Goal: Check status: Check status

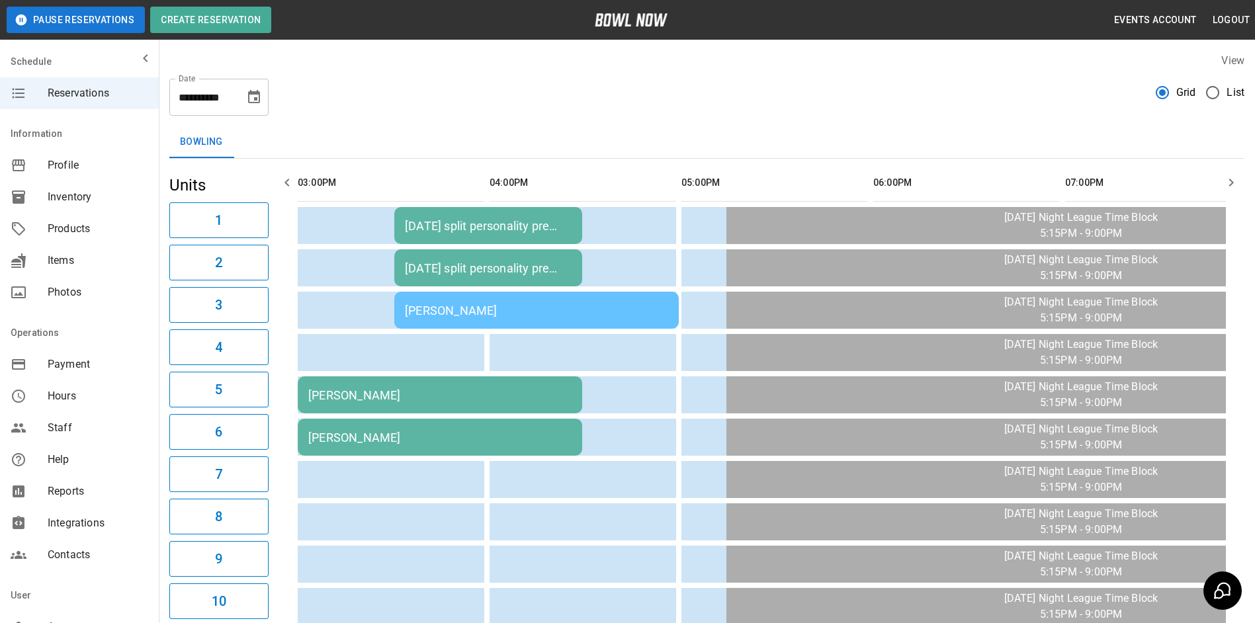
click at [369, 397] on div "[PERSON_NAME]" at bounding box center [439, 395] width 263 height 14
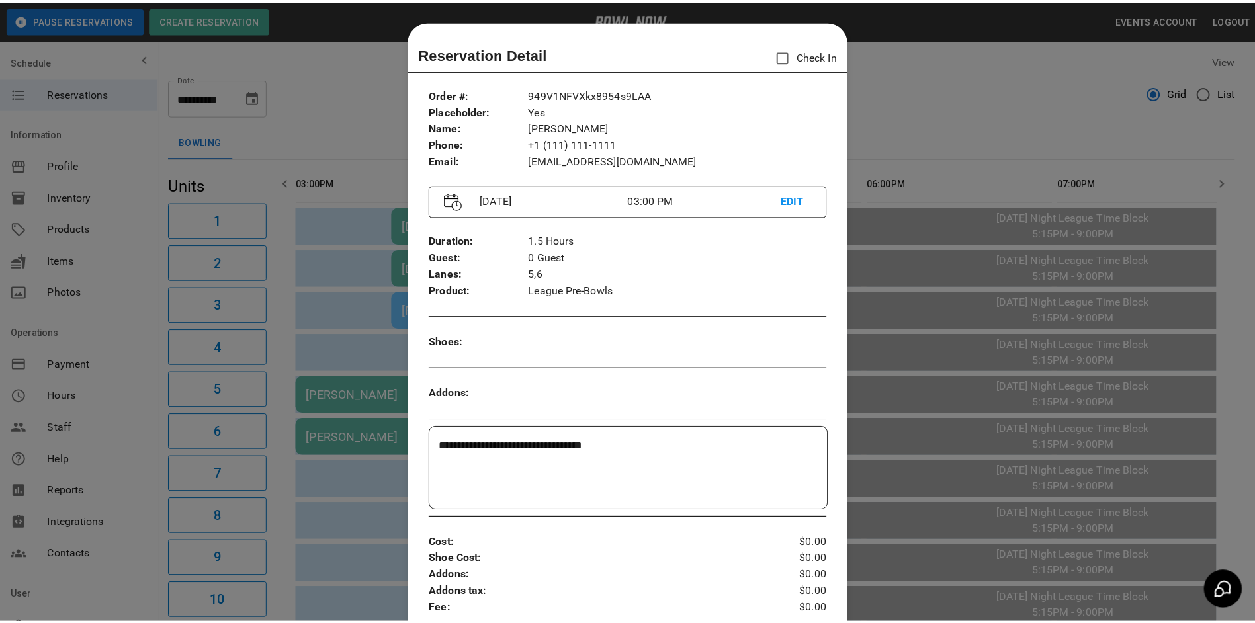
scroll to position [21, 0]
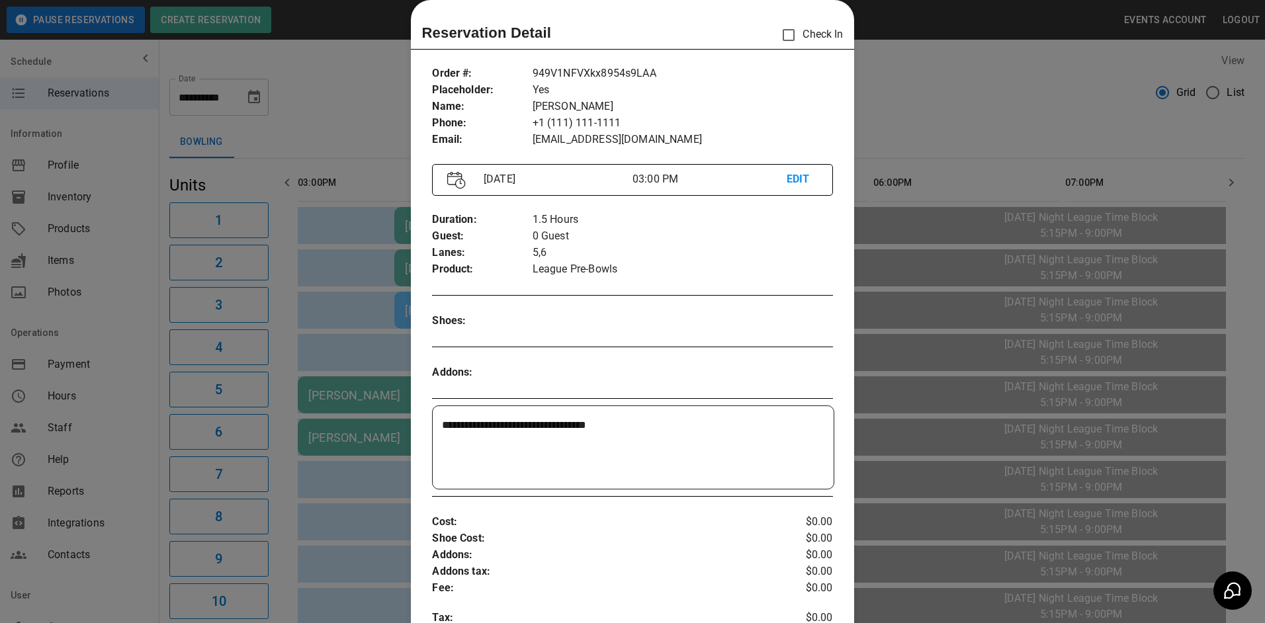
drag, startPoint x: 965, startPoint y: 90, endPoint x: 959, endPoint y: 89, distance: 6.6
click at [965, 89] on div at bounding box center [632, 311] width 1265 height 623
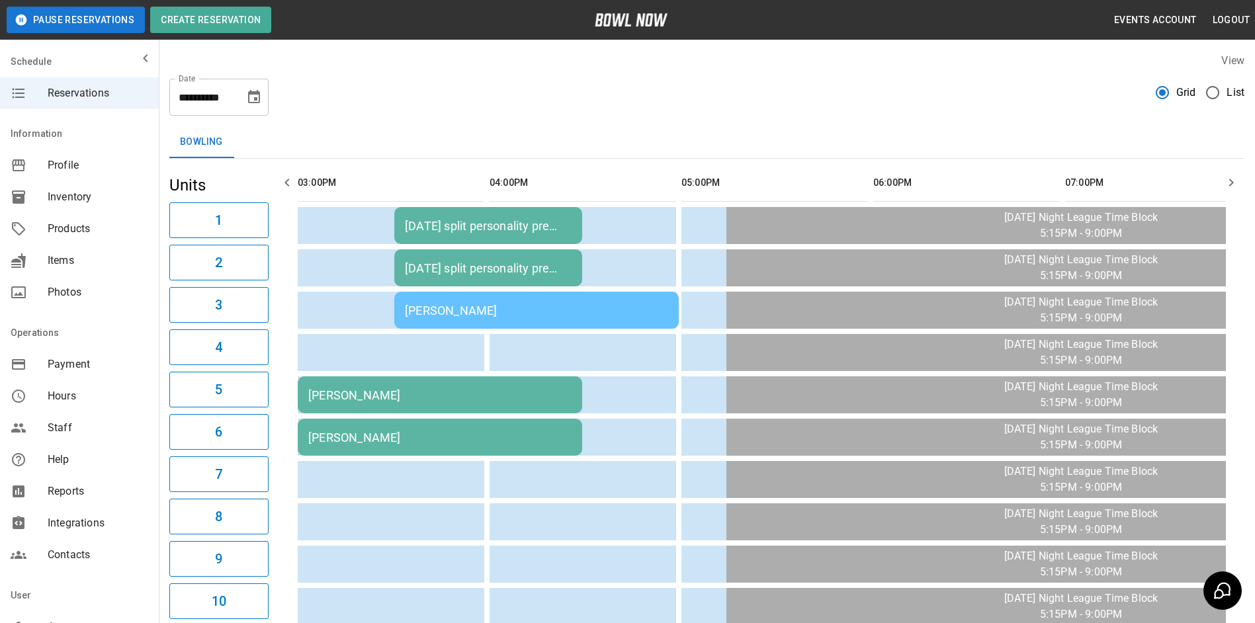
click at [257, 93] on icon "Choose date, selected date is Oct 9, 2025" at bounding box center [254, 96] width 12 height 13
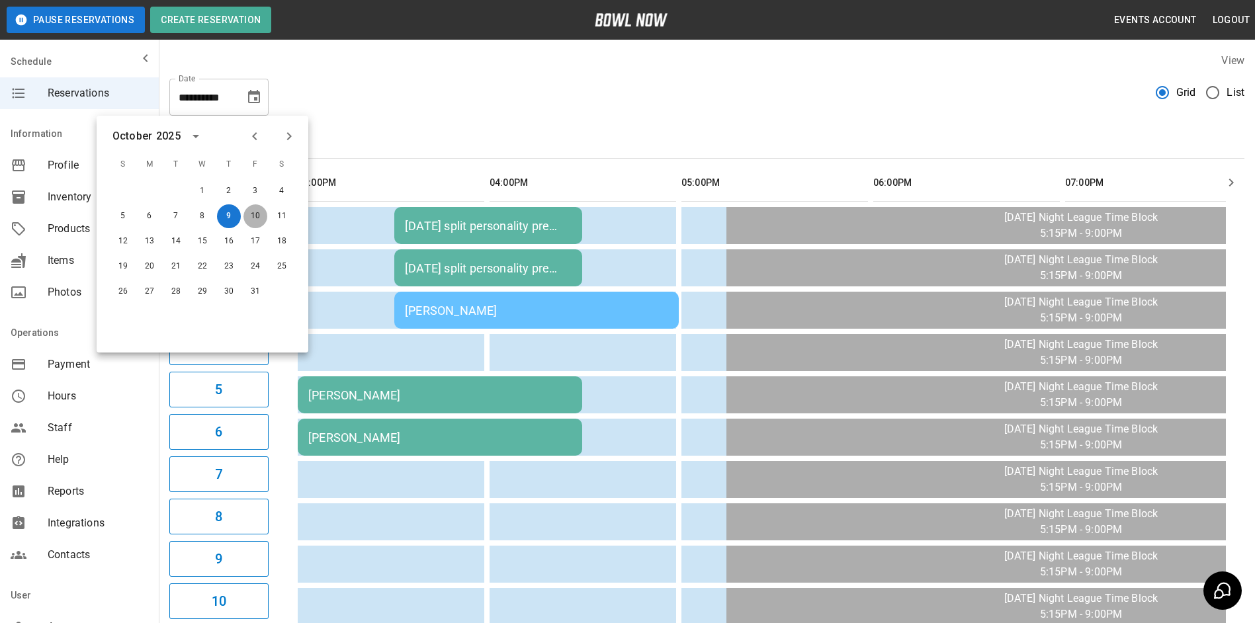
click at [255, 216] on button "10" at bounding box center [255, 216] width 24 height 24
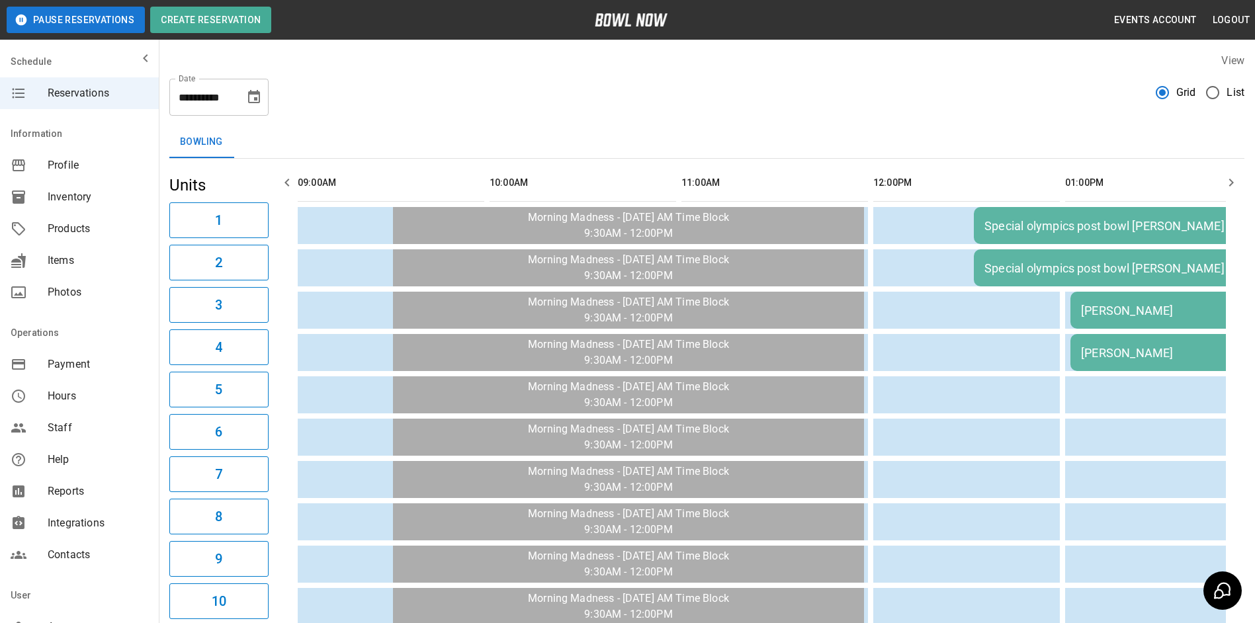
scroll to position [0, 959]
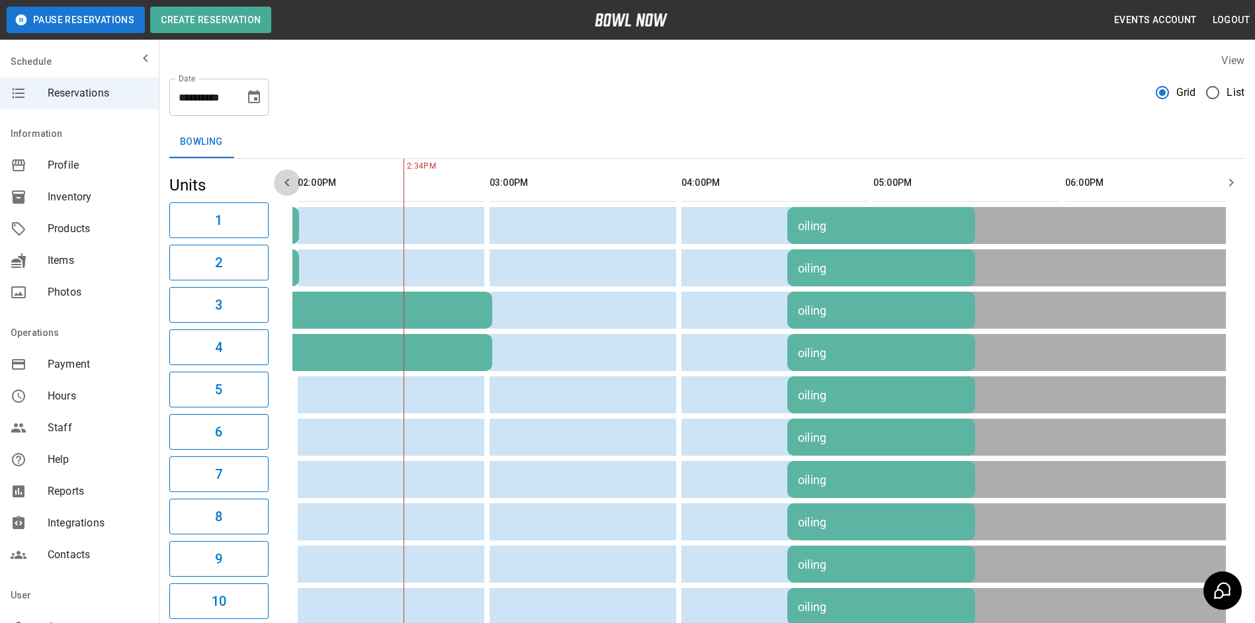
click at [288, 182] on icon "button" at bounding box center [287, 183] width 16 height 16
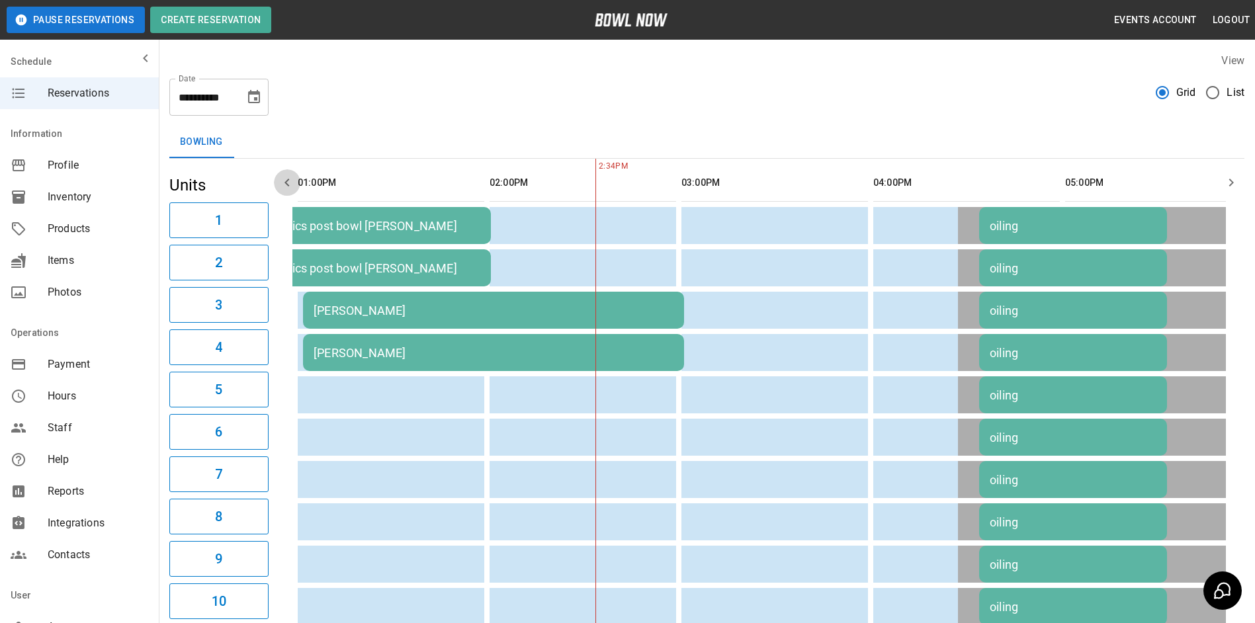
scroll to position [0, 767]
click at [288, 182] on icon "button" at bounding box center [287, 183] width 16 height 16
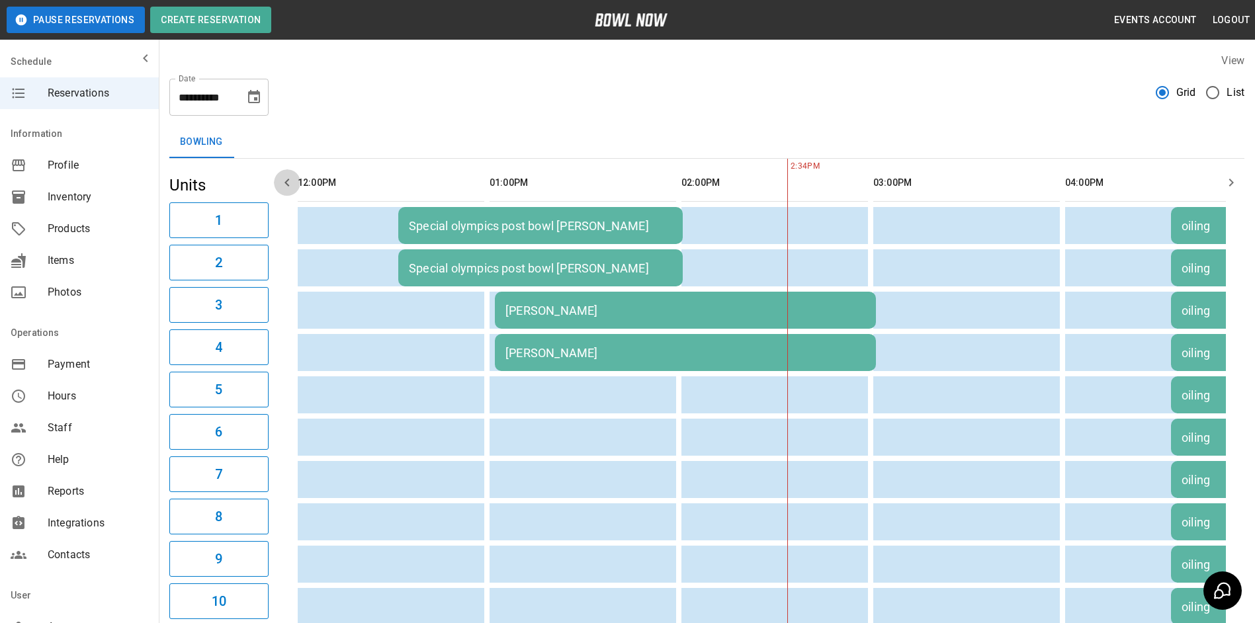
click at [288, 182] on icon "button" at bounding box center [287, 183] width 16 height 16
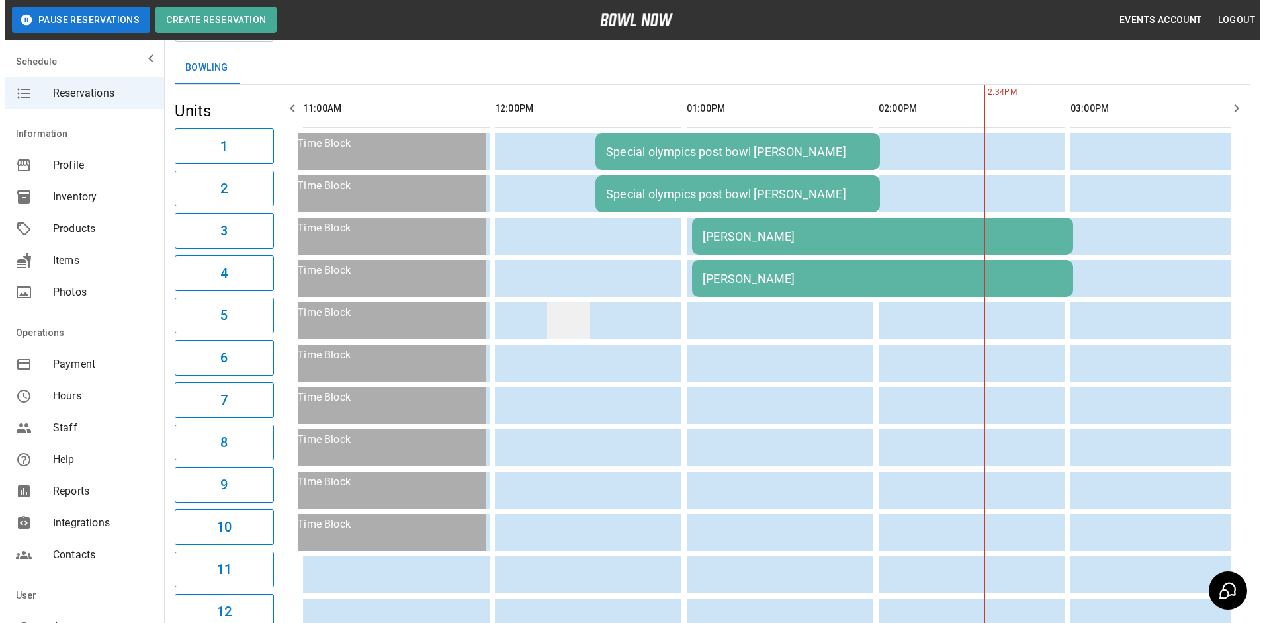
scroll to position [66, 0]
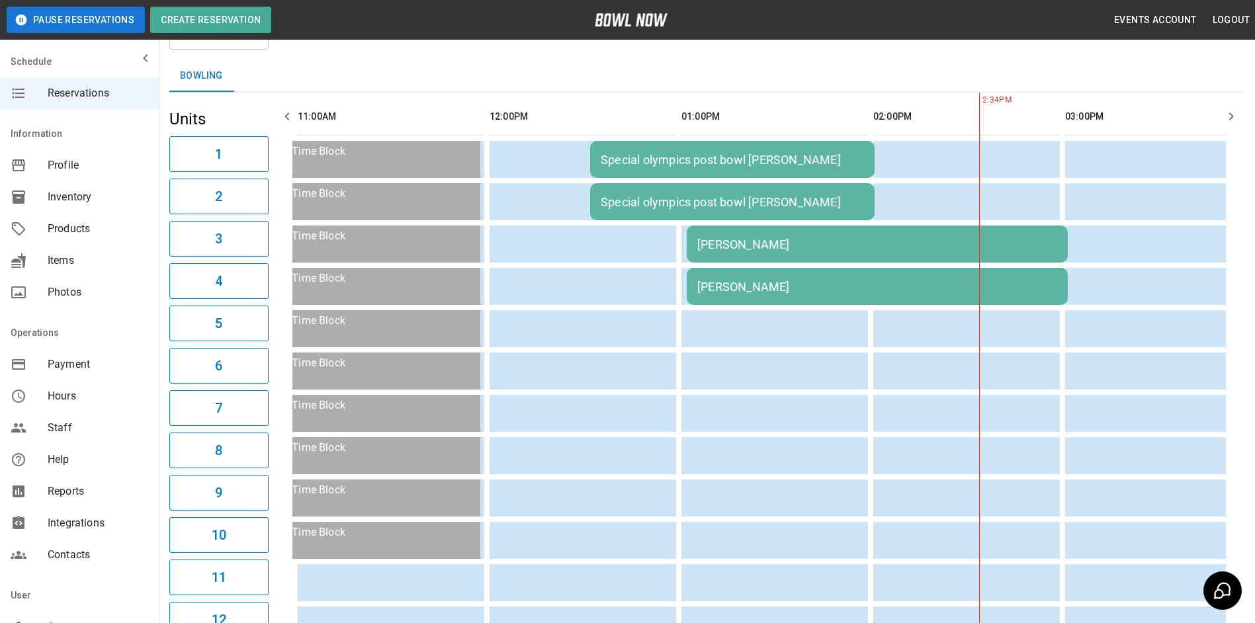
click at [656, 154] on div "Special olympics post bowl [PERSON_NAME]" at bounding box center [732, 160] width 263 height 14
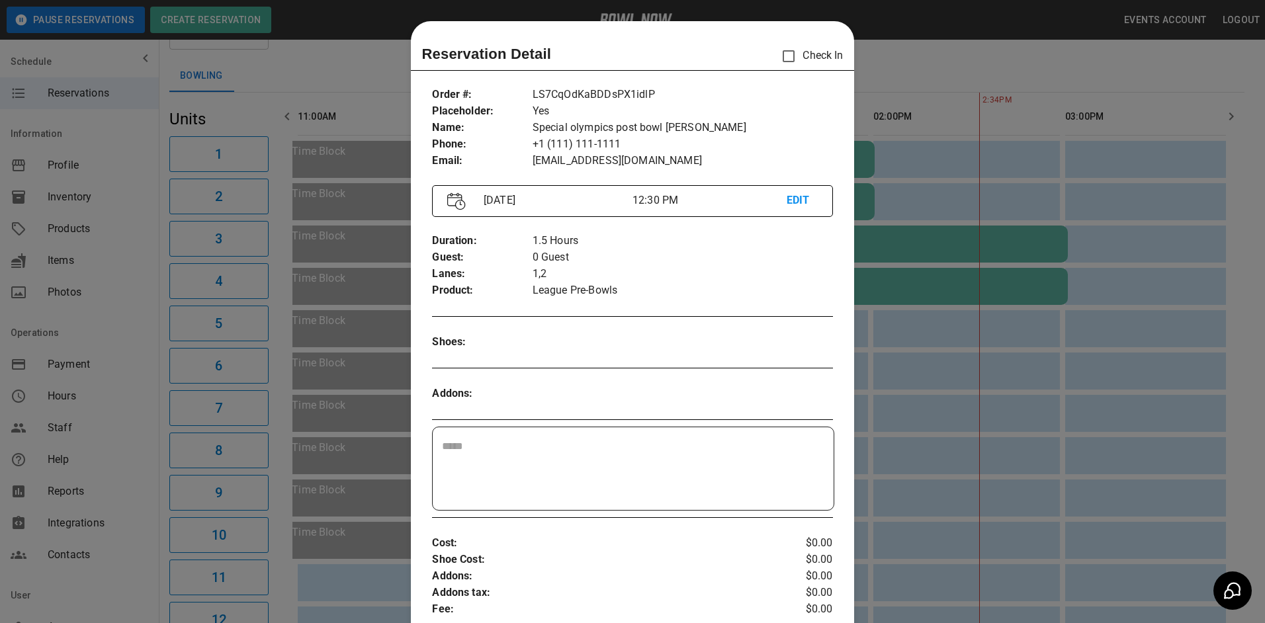
scroll to position [21, 0]
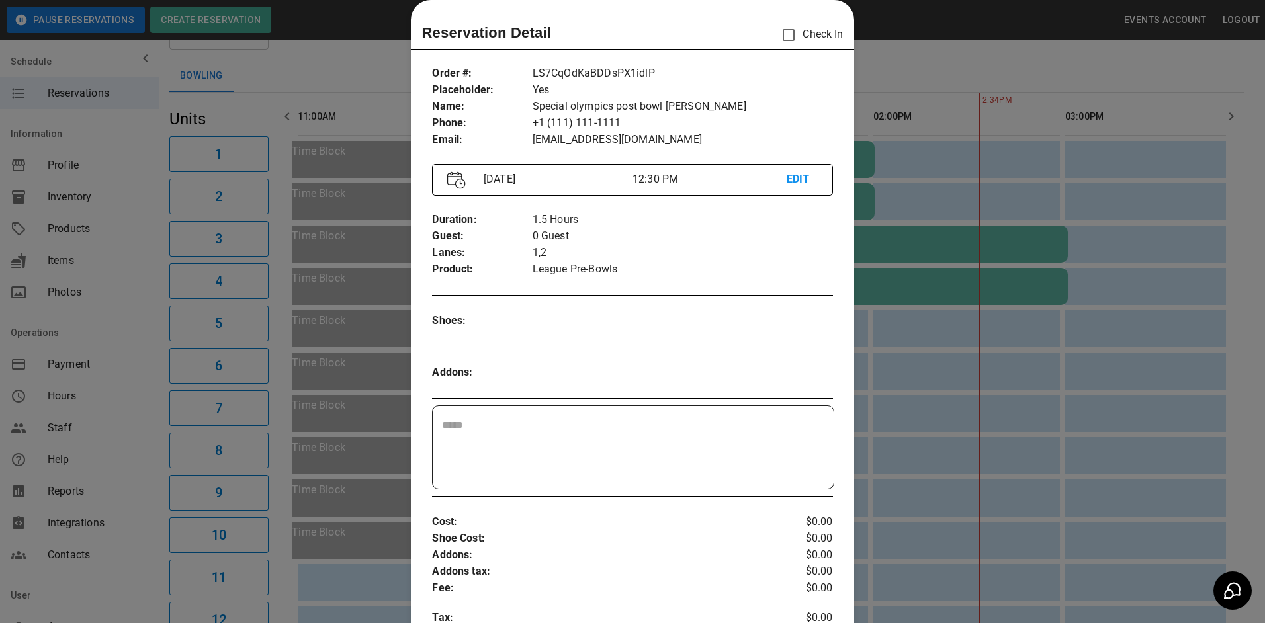
click at [904, 48] on div at bounding box center [632, 311] width 1265 height 623
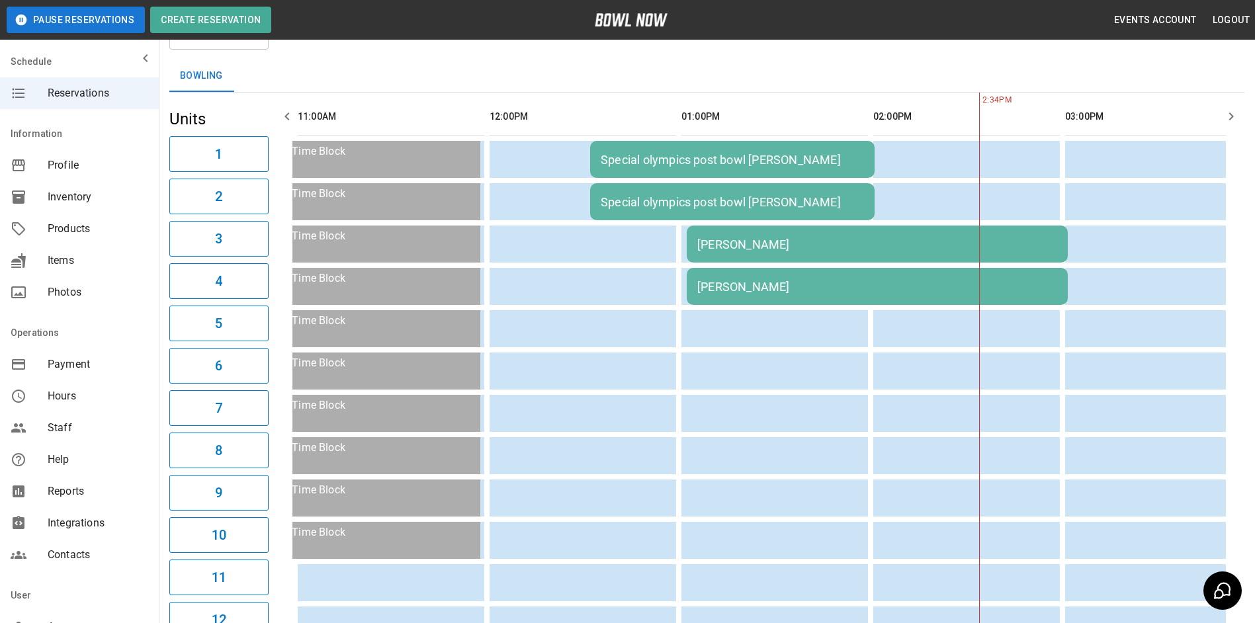
click at [756, 243] on div "[PERSON_NAME]" at bounding box center [877, 245] width 360 height 14
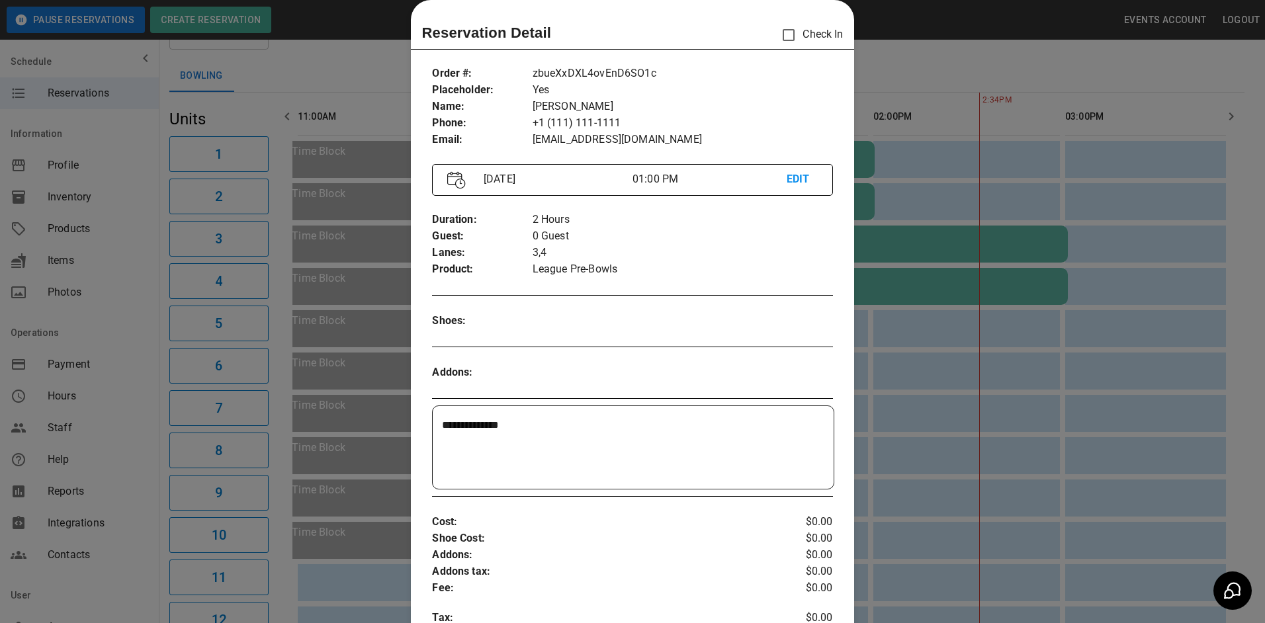
click at [883, 65] on div at bounding box center [632, 311] width 1265 height 623
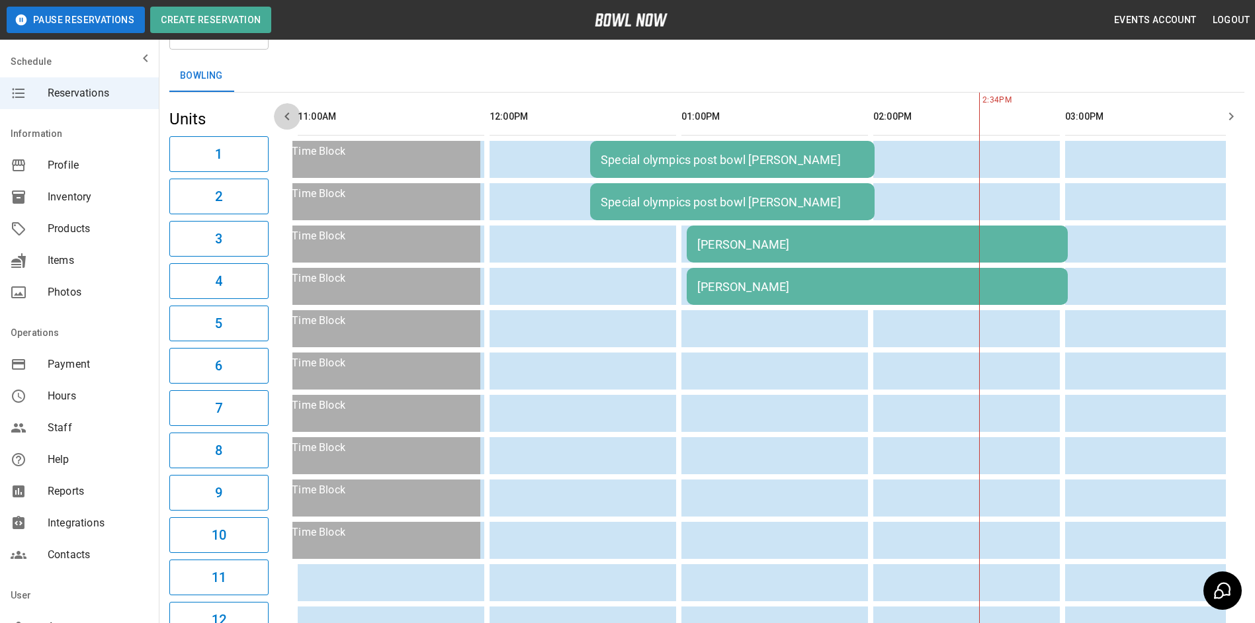
click at [283, 116] on icon "button" at bounding box center [287, 117] width 16 height 16
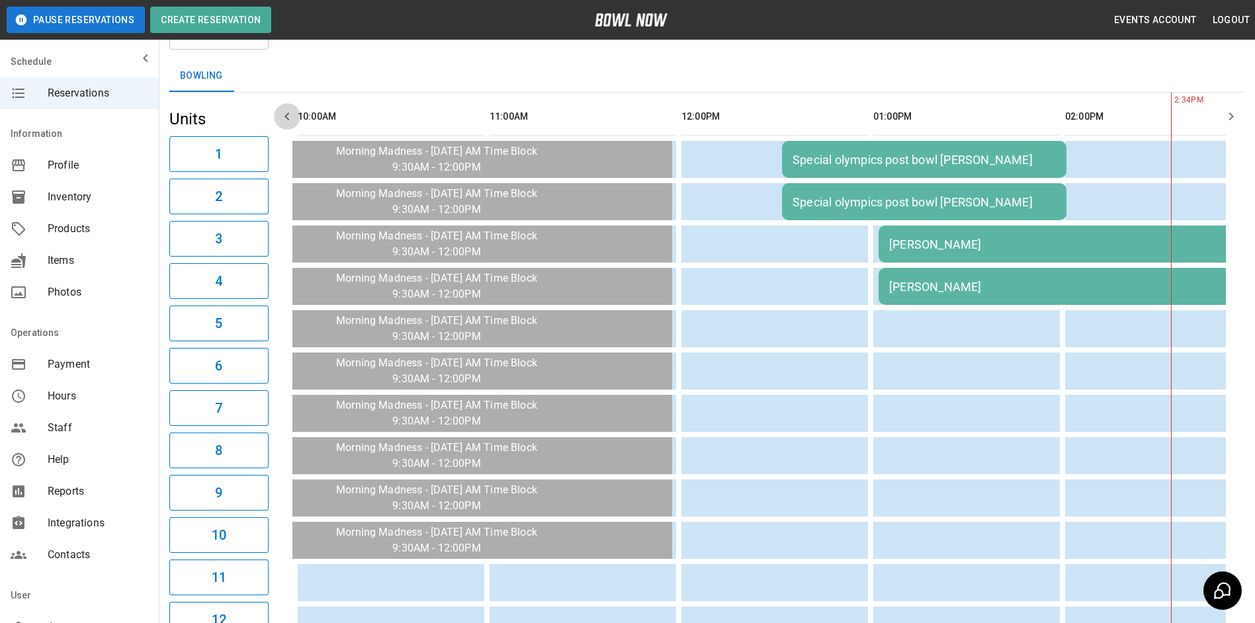
click at [283, 115] on icon "button" at bounding box center [287, 117] width 16 height 16
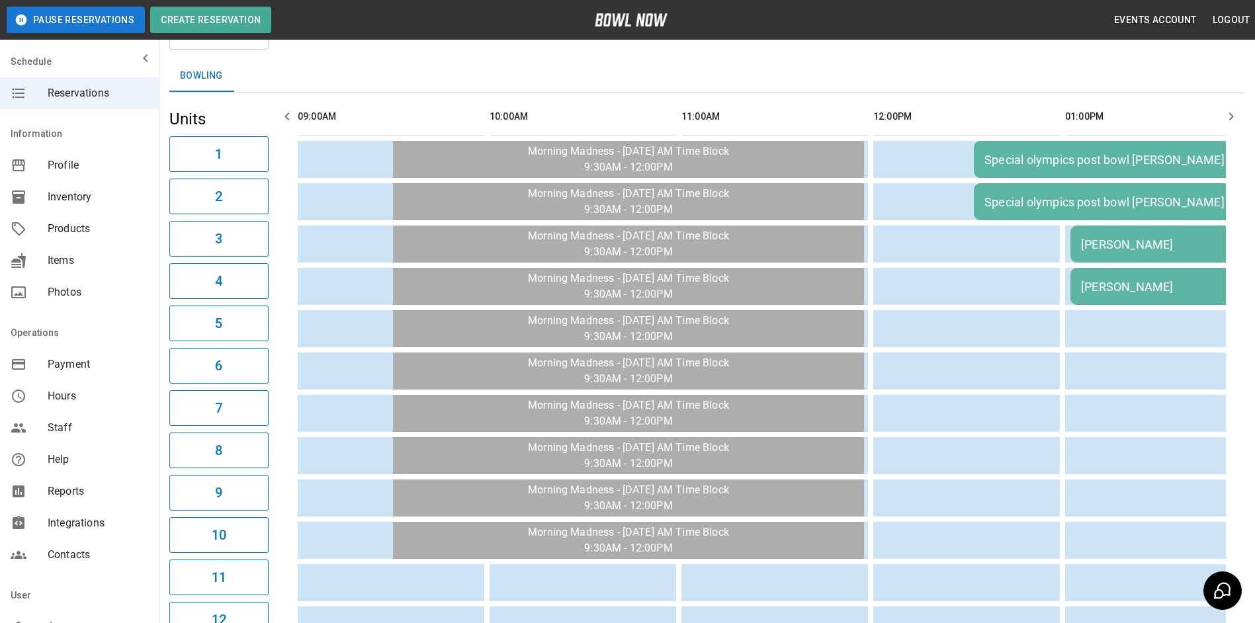
click at [283, 115] on icon "button" at bounding box center [287, 117] width 16 height 16
click at [290, 115] on icon "button" at bounding box center [287, 117] width 16 height 16
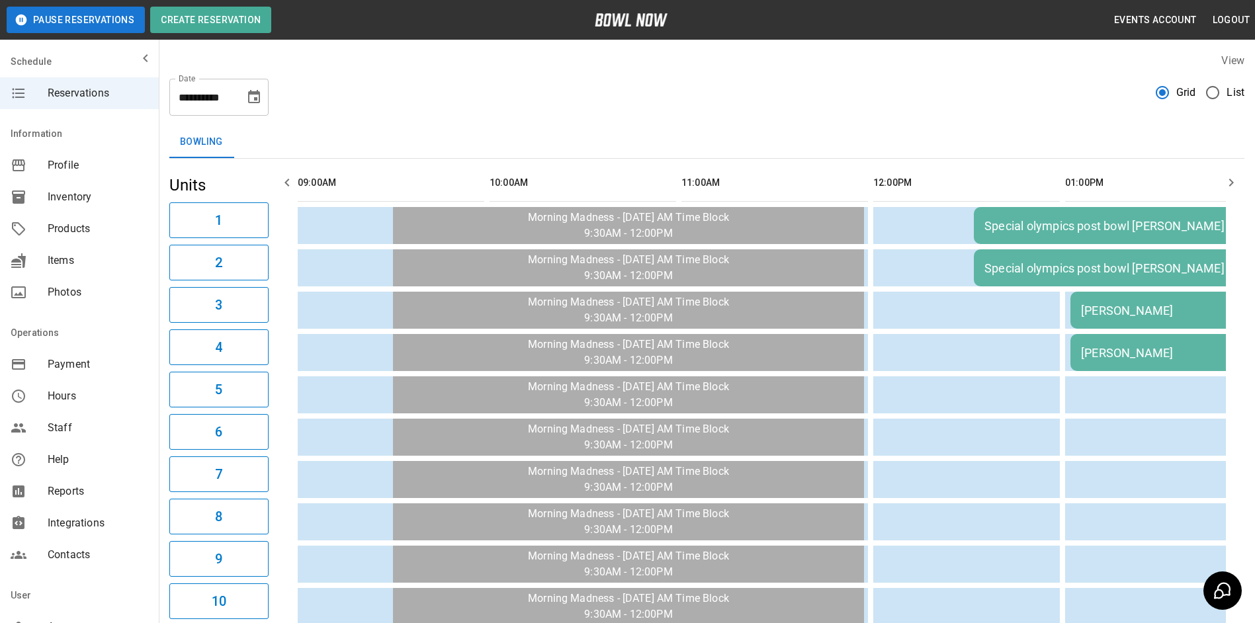
click at [286, 182] on icon "button" at bounding box center [287, 183] width 16 height 16
click at [254, 95] on icon "Choose date, selected date is Oct 10, 2025" at bounding box center [254, 97] width 16 height 16
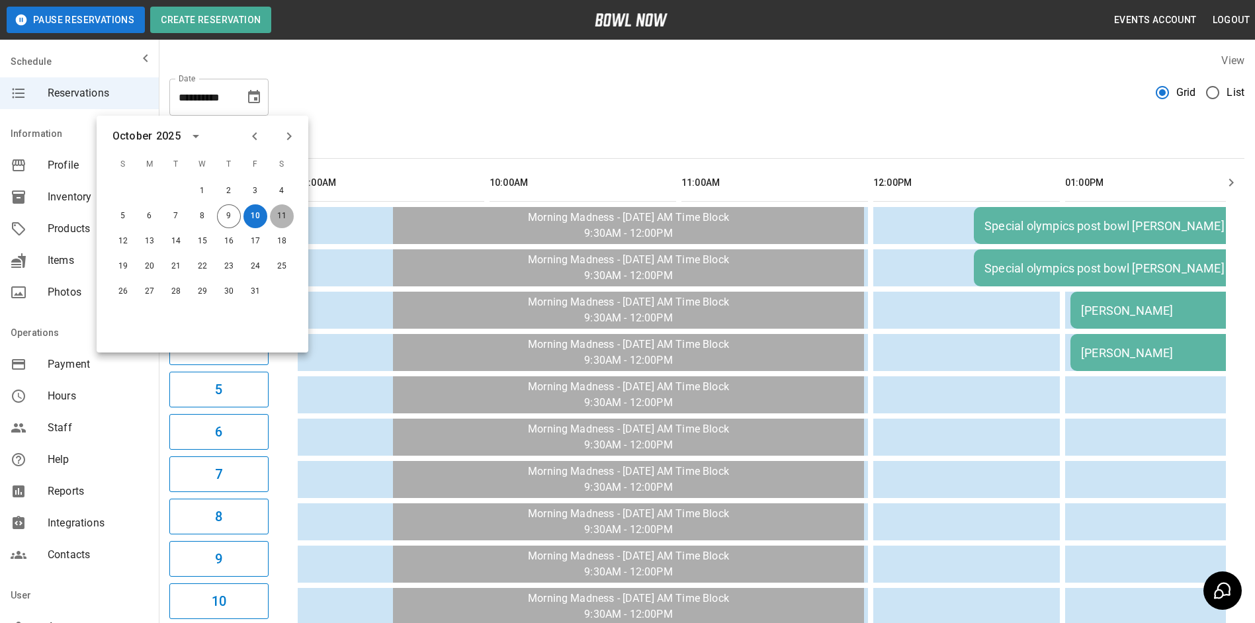
click at [280, 212] on button "11" at bounding box center [282, 216] width 24 height 24
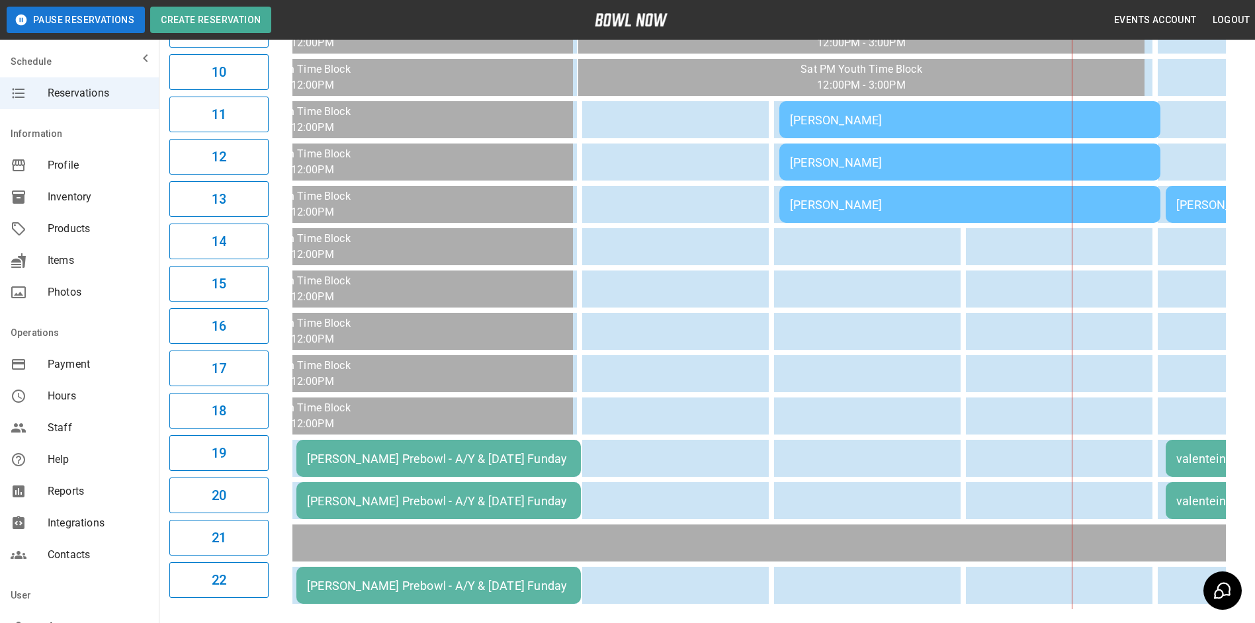
click at [883, 116] on div "[PERSON_NAME]" at bounding box center [970, 120] width 360 height 14
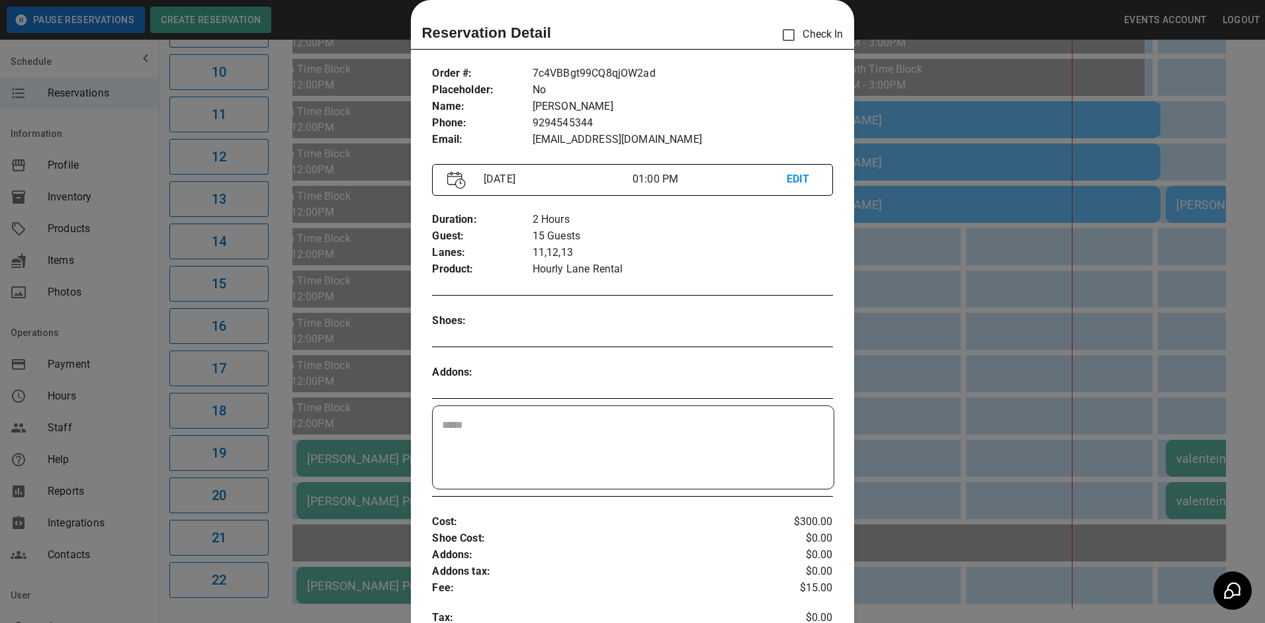
click at [1201, 83] on div at bounding box center [632, 311] width 1265 height 623
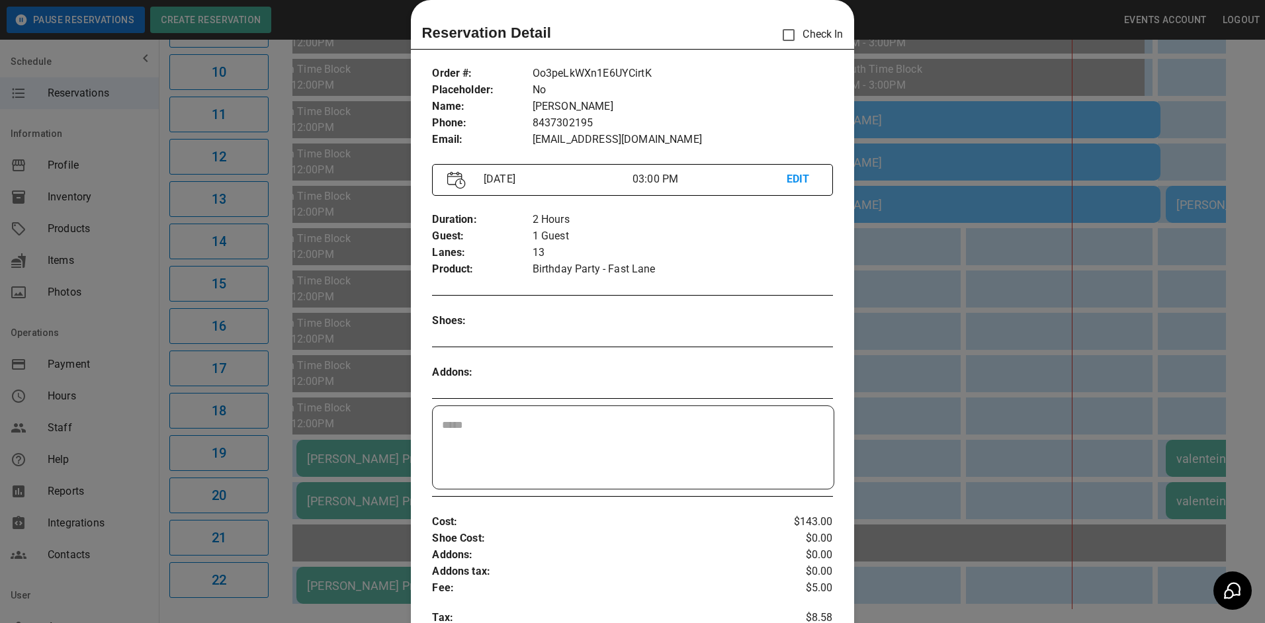
click at [1199, 154] on div at bounding box center [632, 311] width 1265 height 623
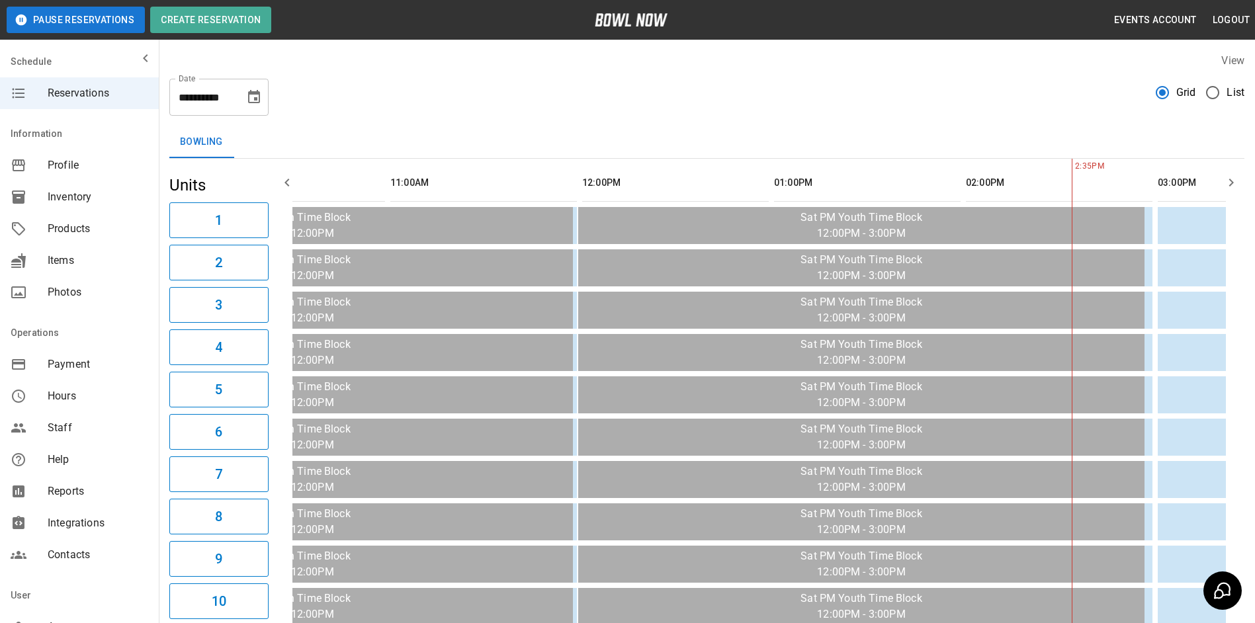
click at [1231, 181] on icon "button" at bounding box center [1231, 183] width 5 height 8
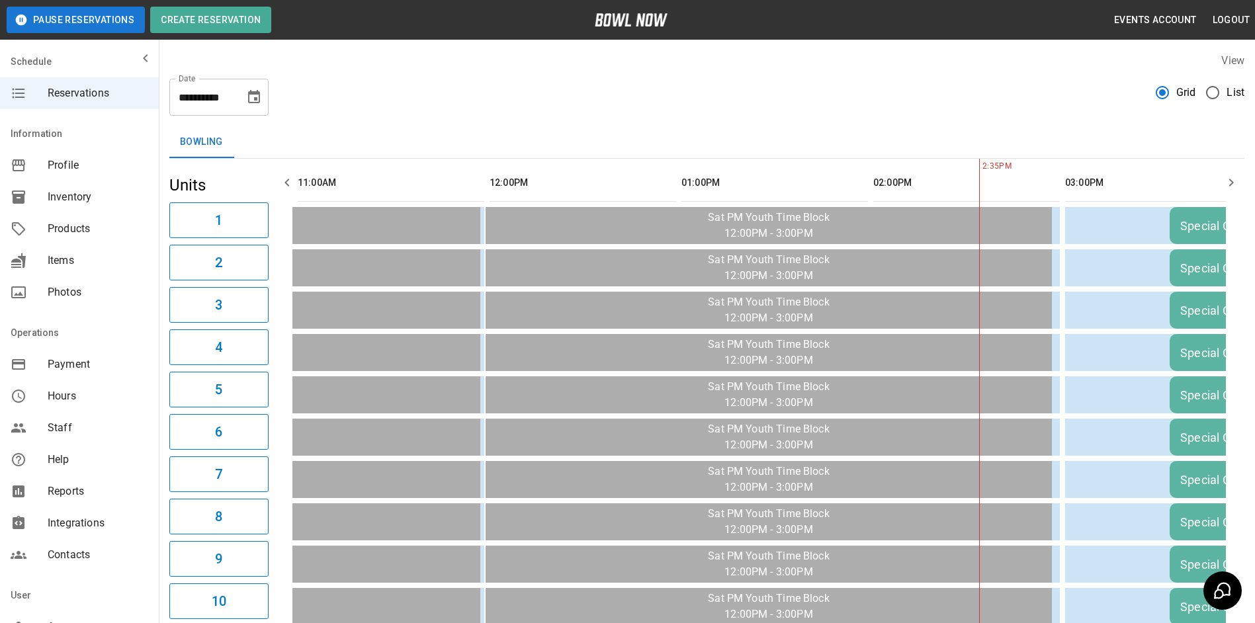
click at [1231, 181] on icon "button" at bounding box center [1231, 183] width 5 height 8
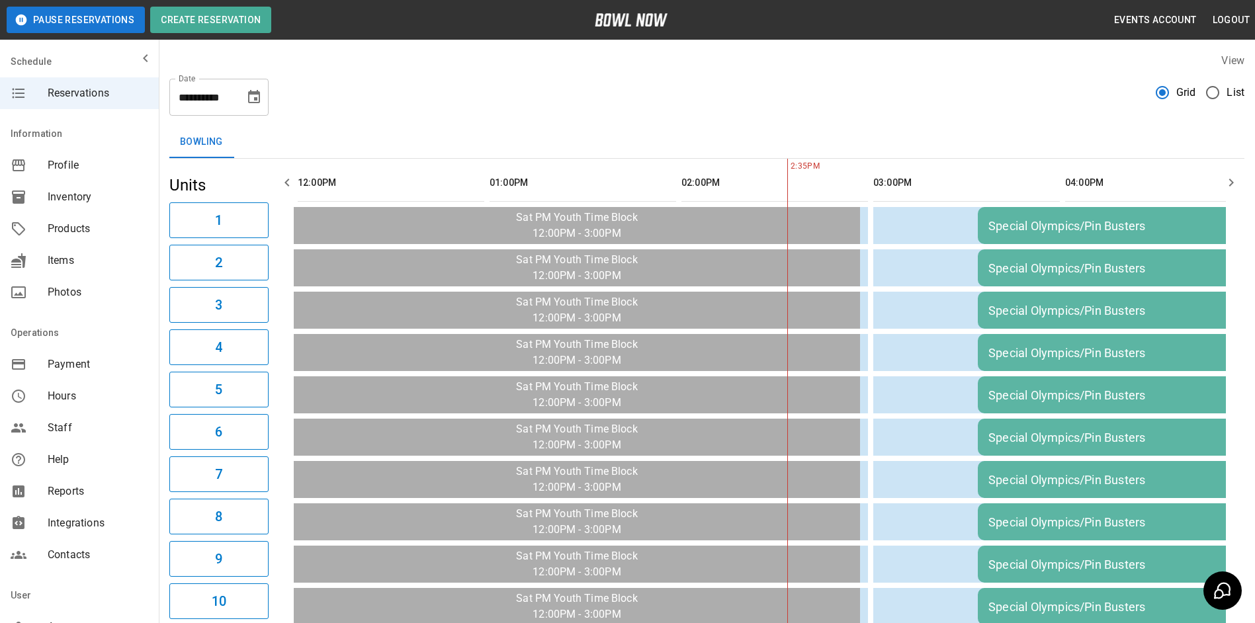
click at [1231, 181] on icon "button" at bounding box center [1231, 183] width 5 height 8
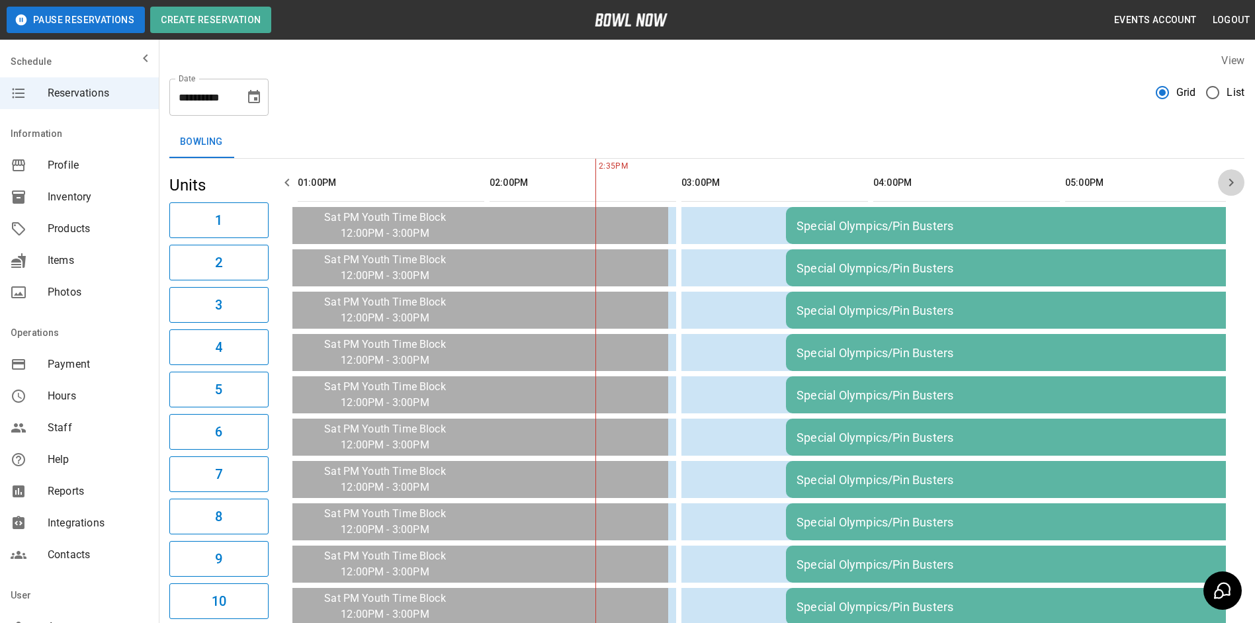
click at [1231, 181] on icon "button" at bounding box center [1231, 183] width 5 height 8
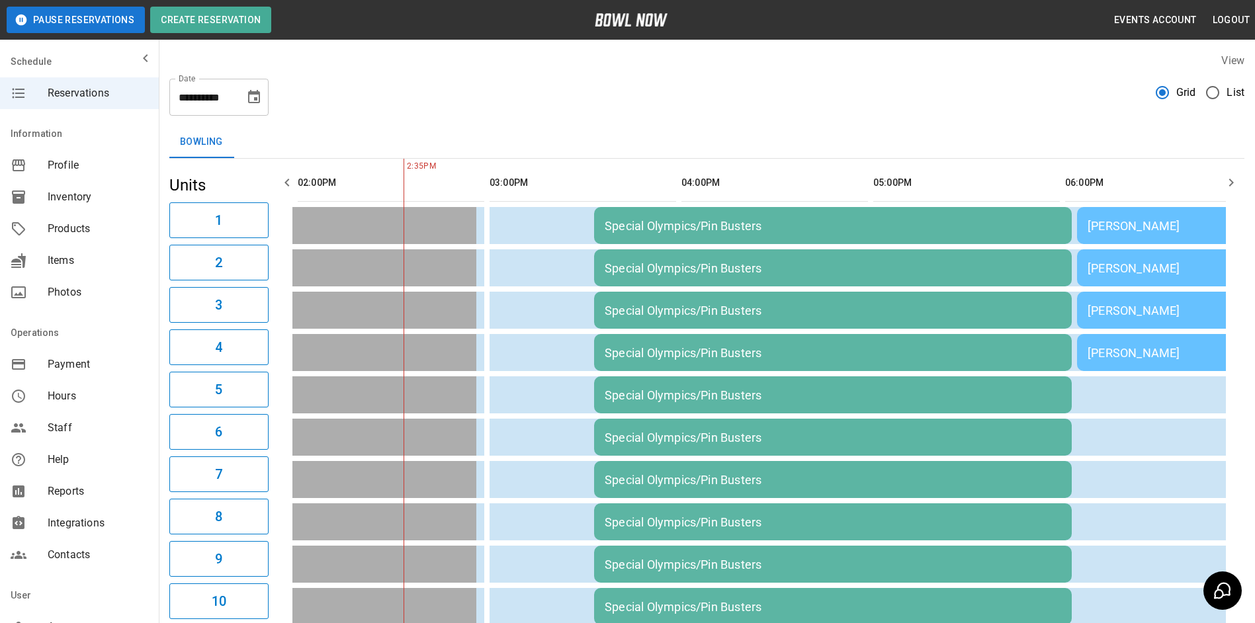
click at [1231, 181] on icon "button" at bounding box center [1231, 183] width 5 height 8
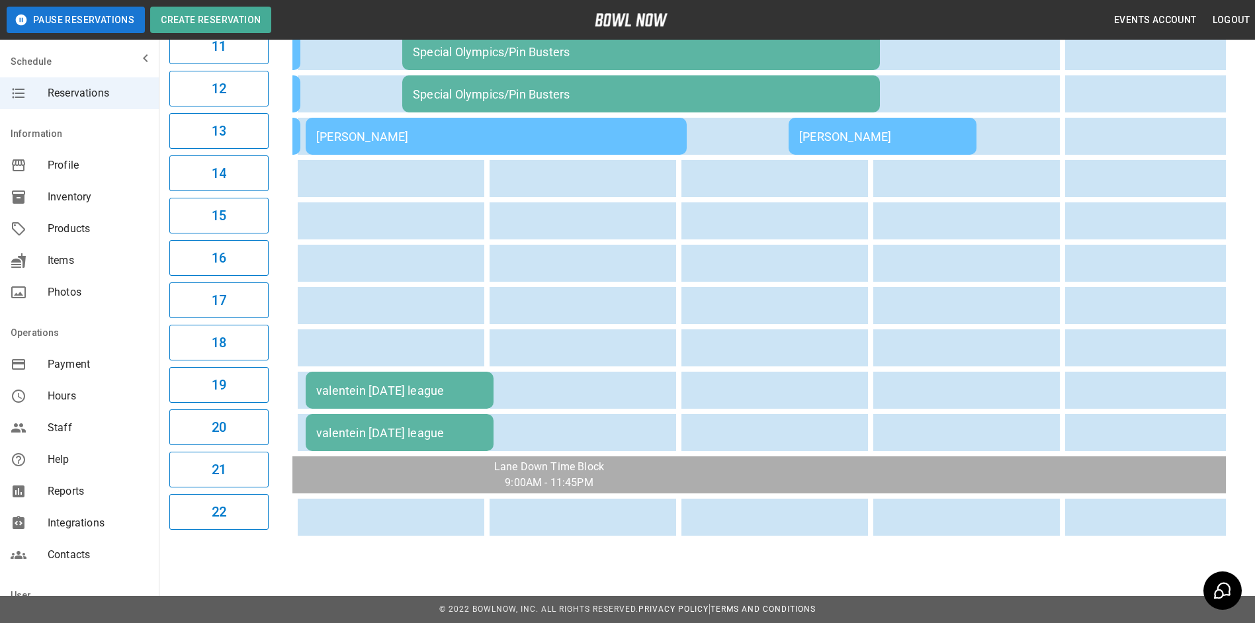
click at [355, 384] on div "valentein [DATE] league" at bounding box center [399, 391] width 167 height 14
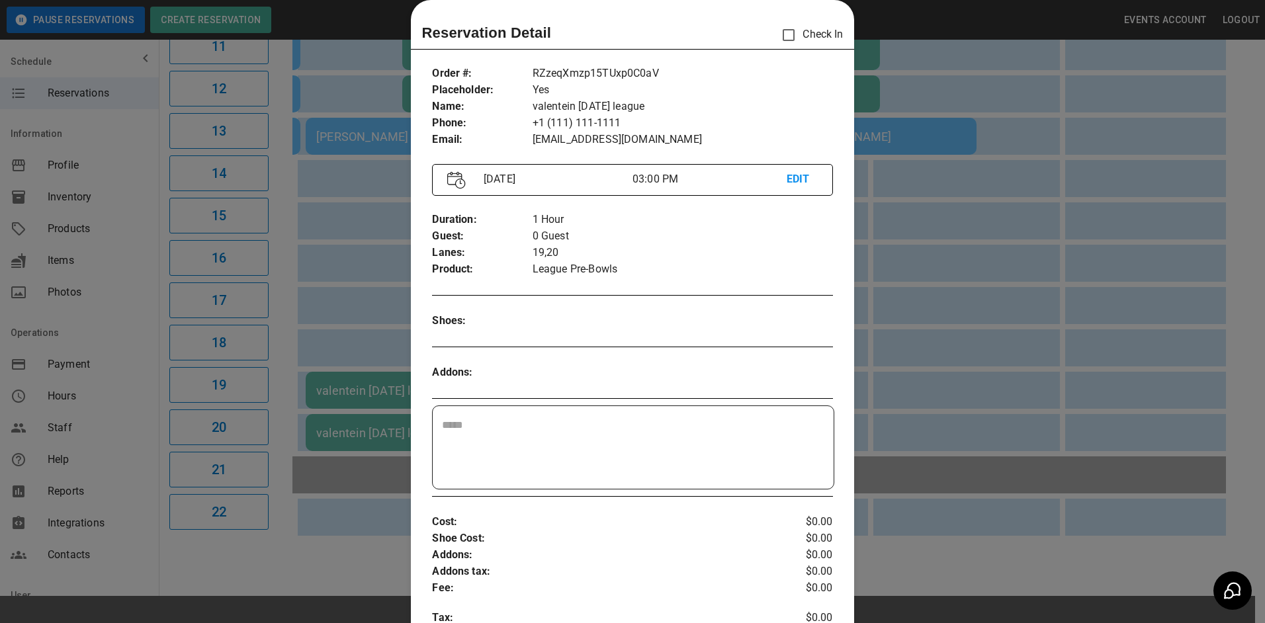
click at [949, 77] on div at bounding box center [632, 311] width 1265 height 623
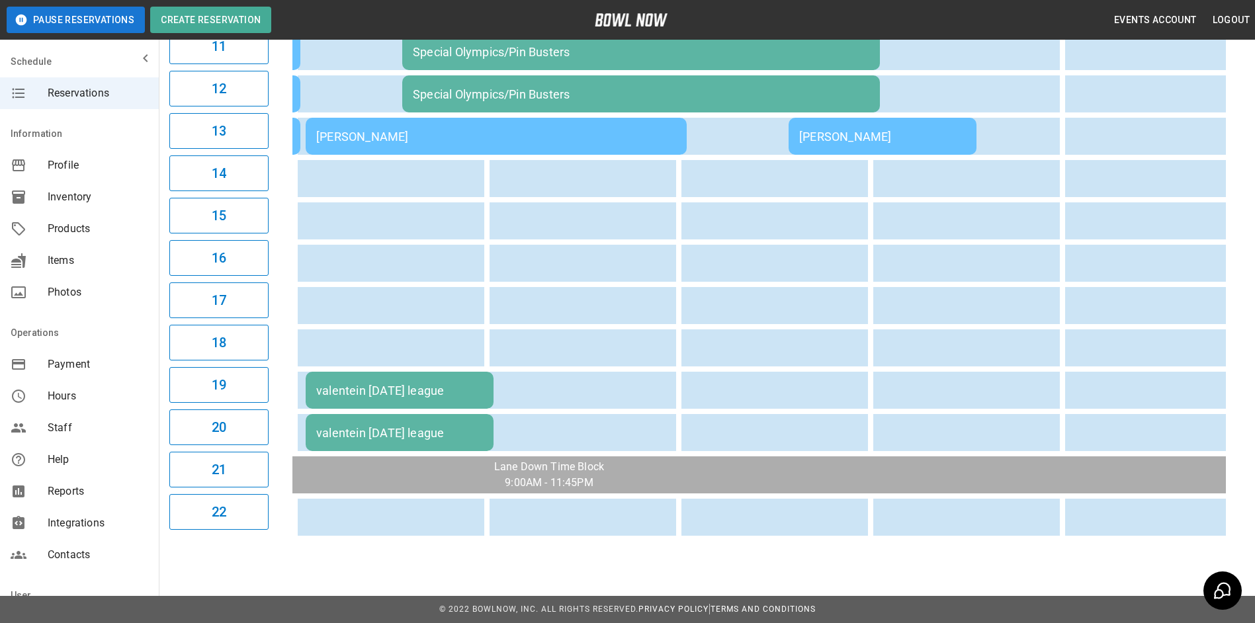
click at [359, 414] on td "valentein [DATE] league" at bounding box center [400, 432] width 188 height 37
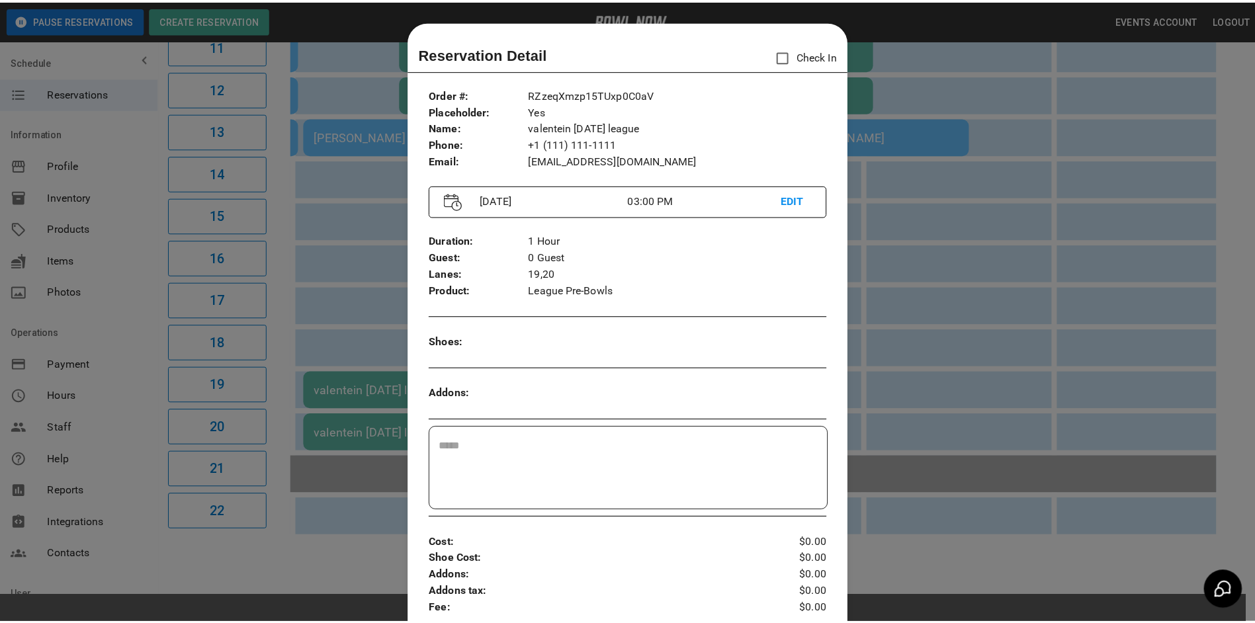
scroll to position [21, 0]
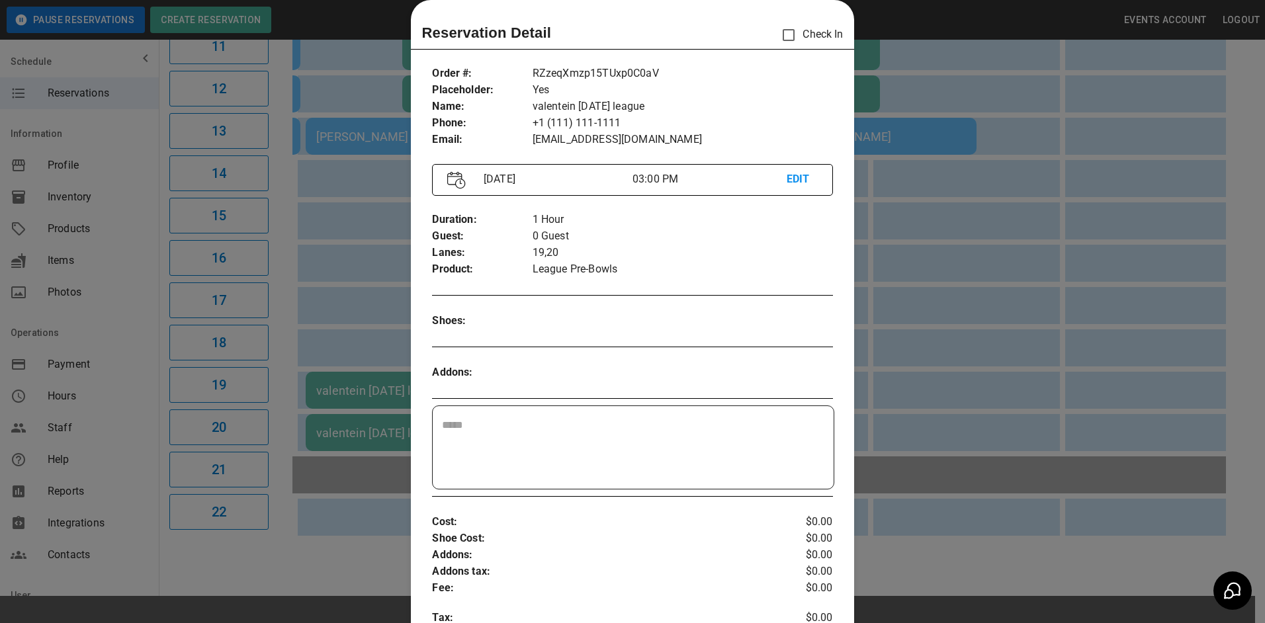
click at [931, 88] on div at bounding box center [632, 311] width 1265 height 623
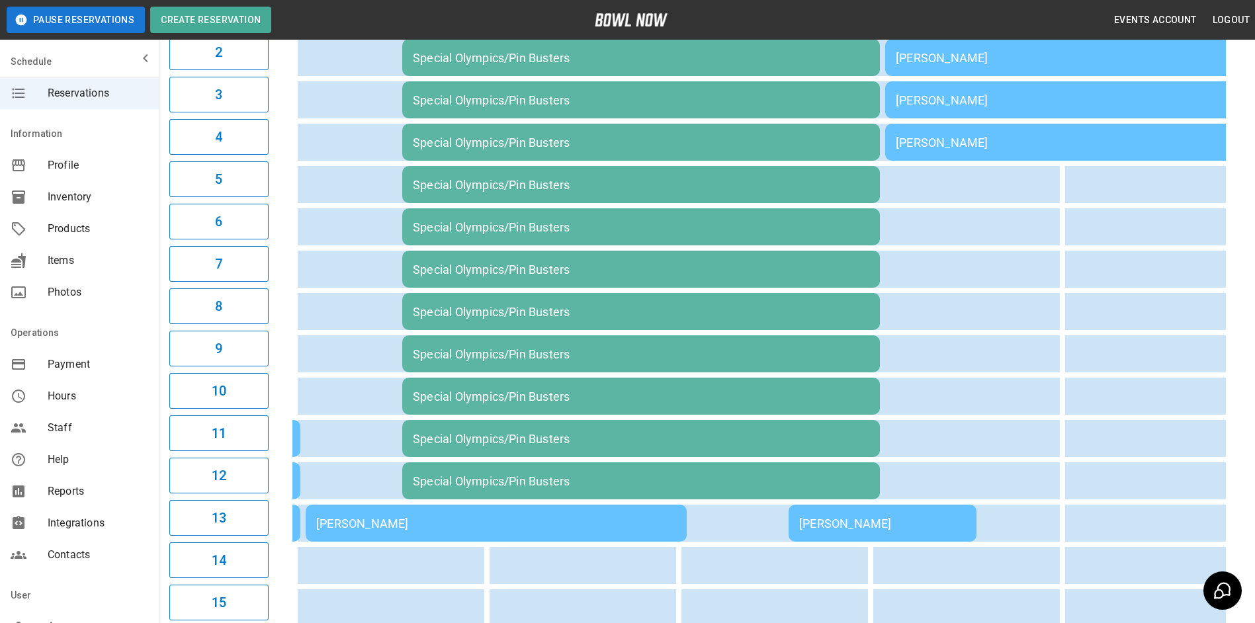
scroll to position [0, 0]
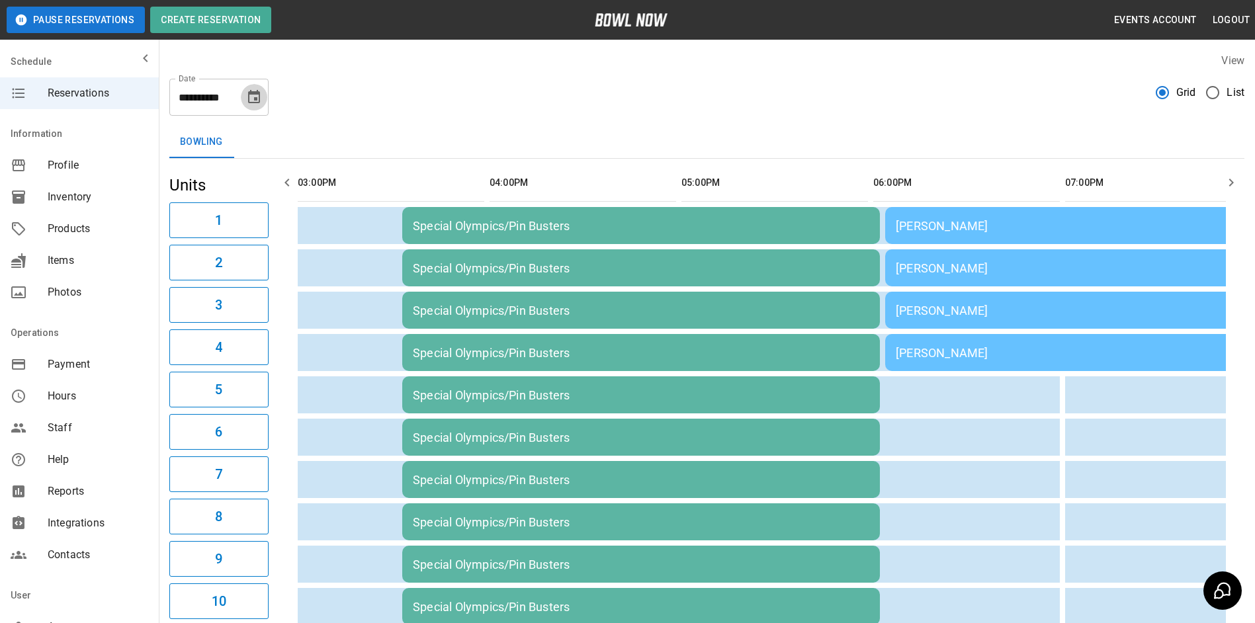
click at [257, 97] on icon "Choose date, selected date is Oct 11, 2025" at bounding box center [254, 96] width 12 height 13
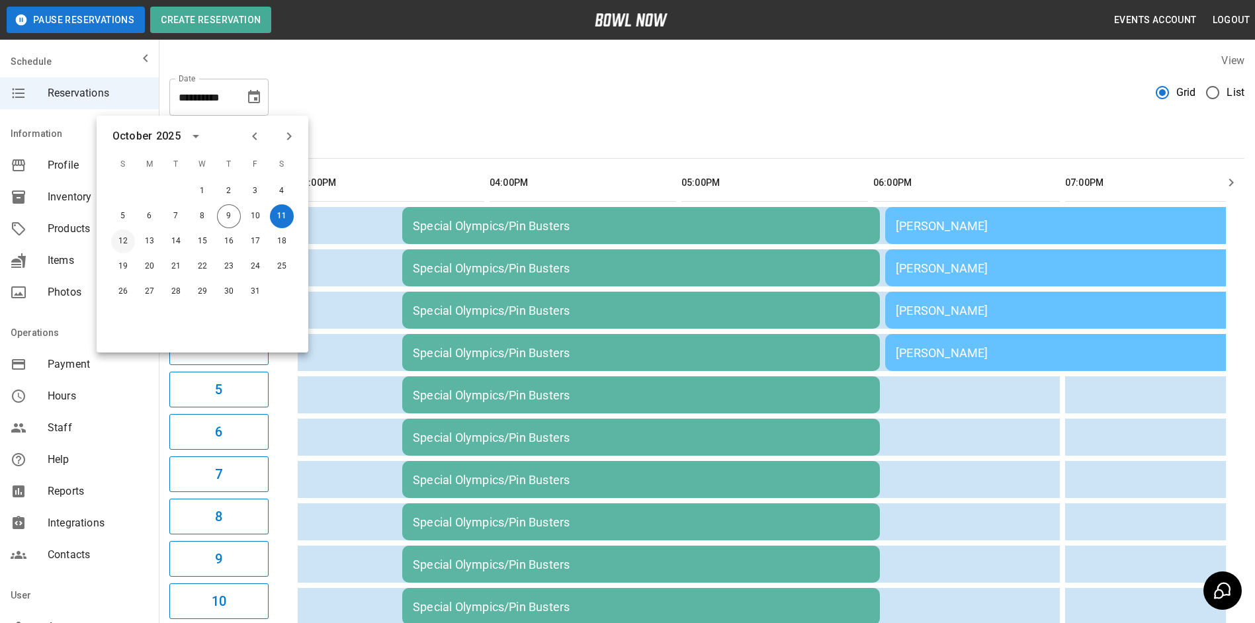
click at [122, 243] on button "12" at bounding box center [123, 242] width 24 height 24
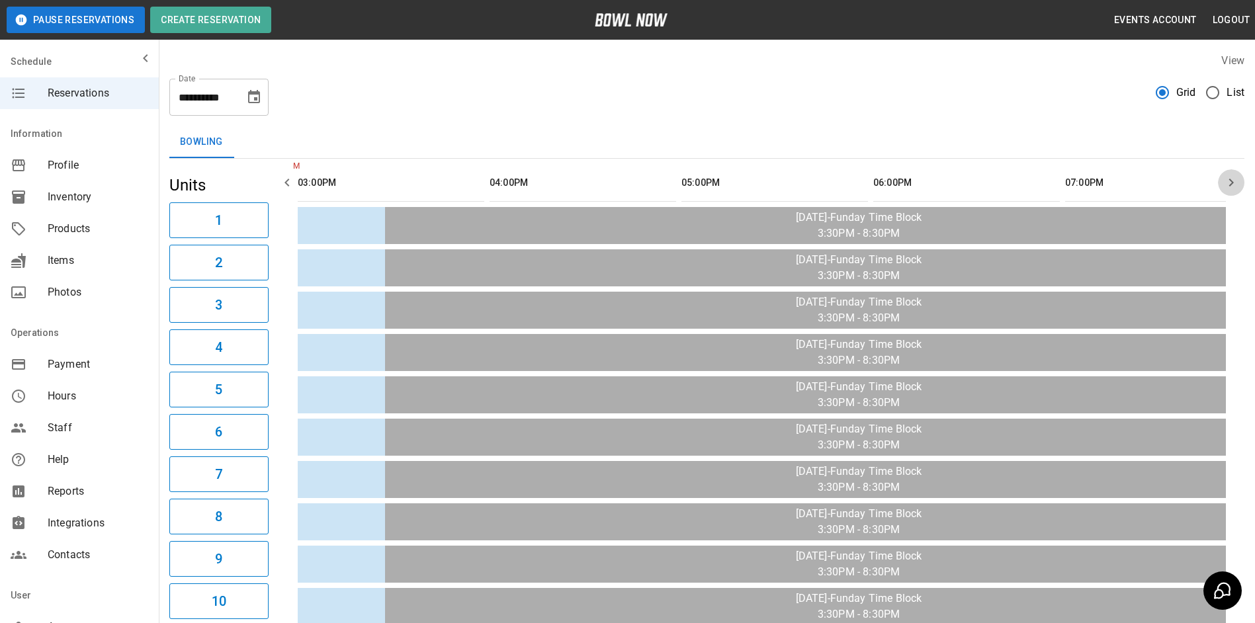
click at [1233, 181] on icon "button" at bounding box center [1231, 183] width 5 height 8
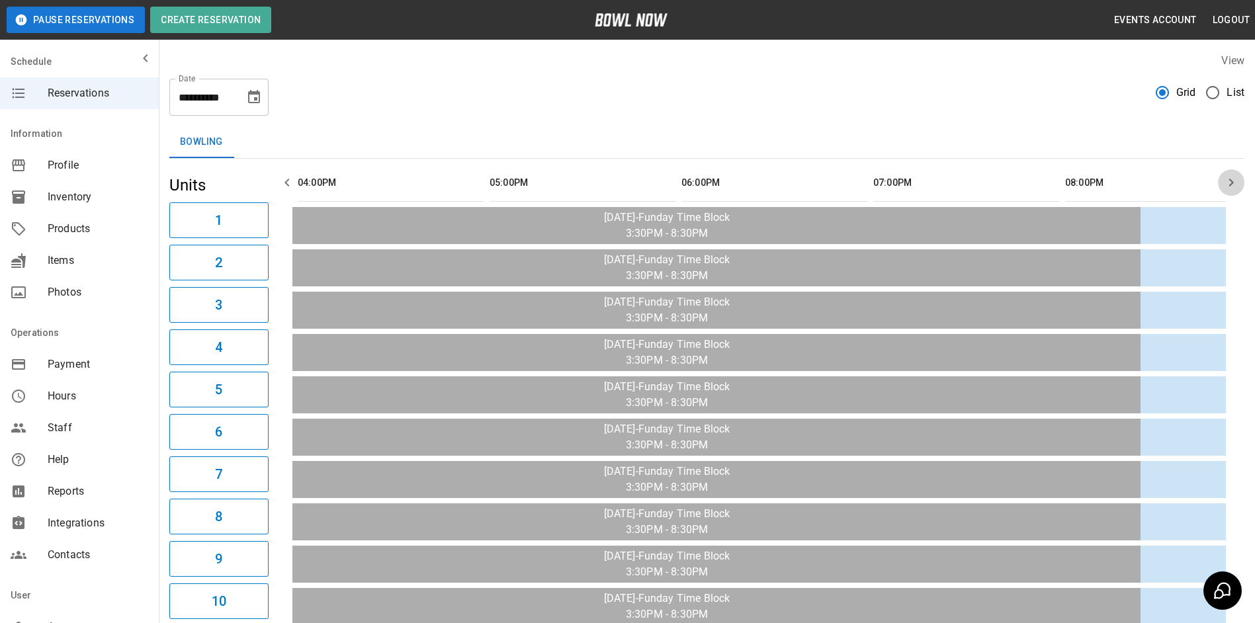
click at [1233, 181] on icon "button" at bounding box center [1231, 183] width 5 height 8
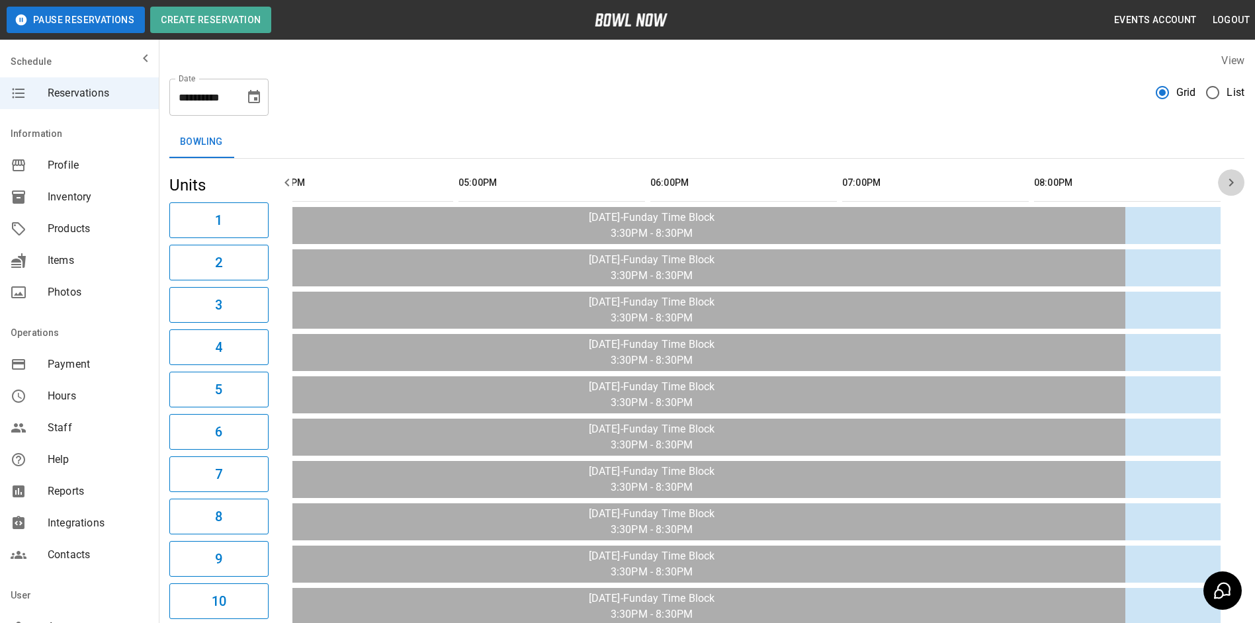
click at [1233, 181] on icon "button" at bounding box center [1231, 183] width 5 height 8
click at [288, 177] on icon "button" at bounding box center [287, 183] width 16 height 16
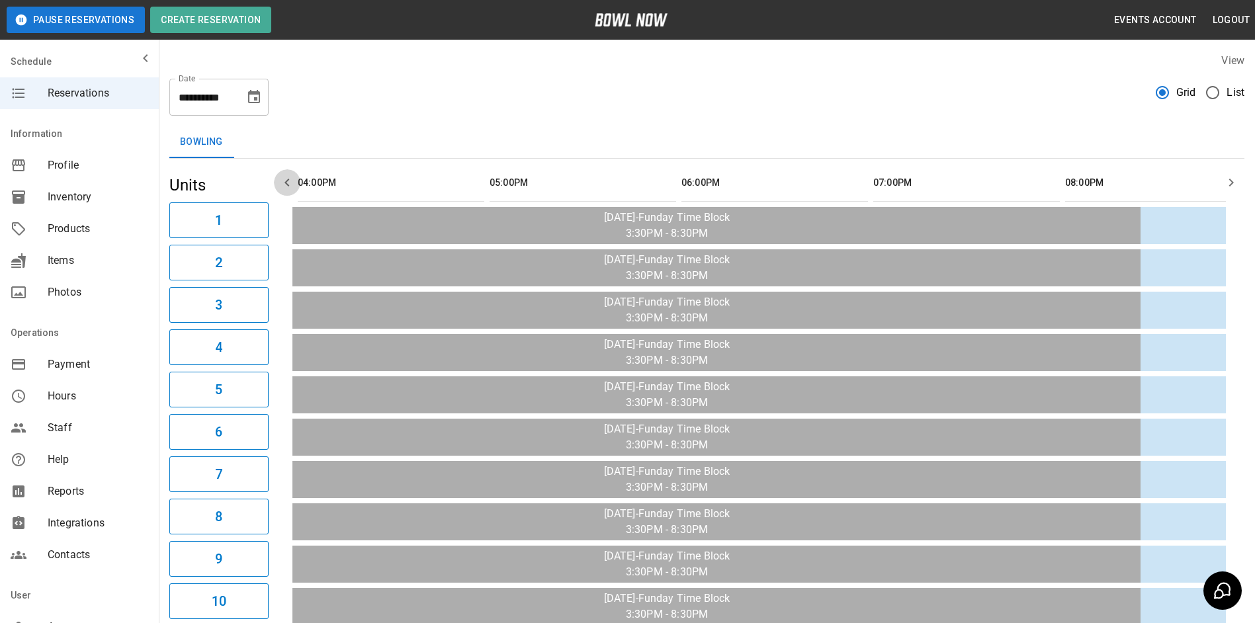
click at [288, 177] on icon "button" at bounding box center [287, 183] width 16 height 16
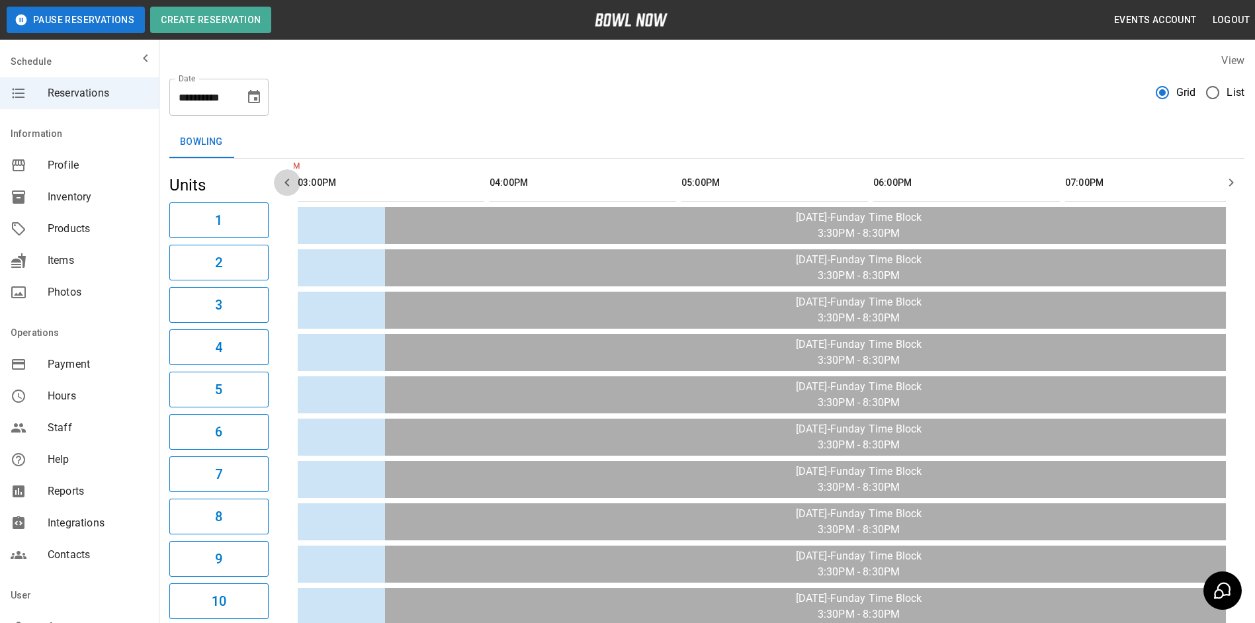
click at [288, 177] on icon "button" at bounding box center [287, 183] width 16 height 16
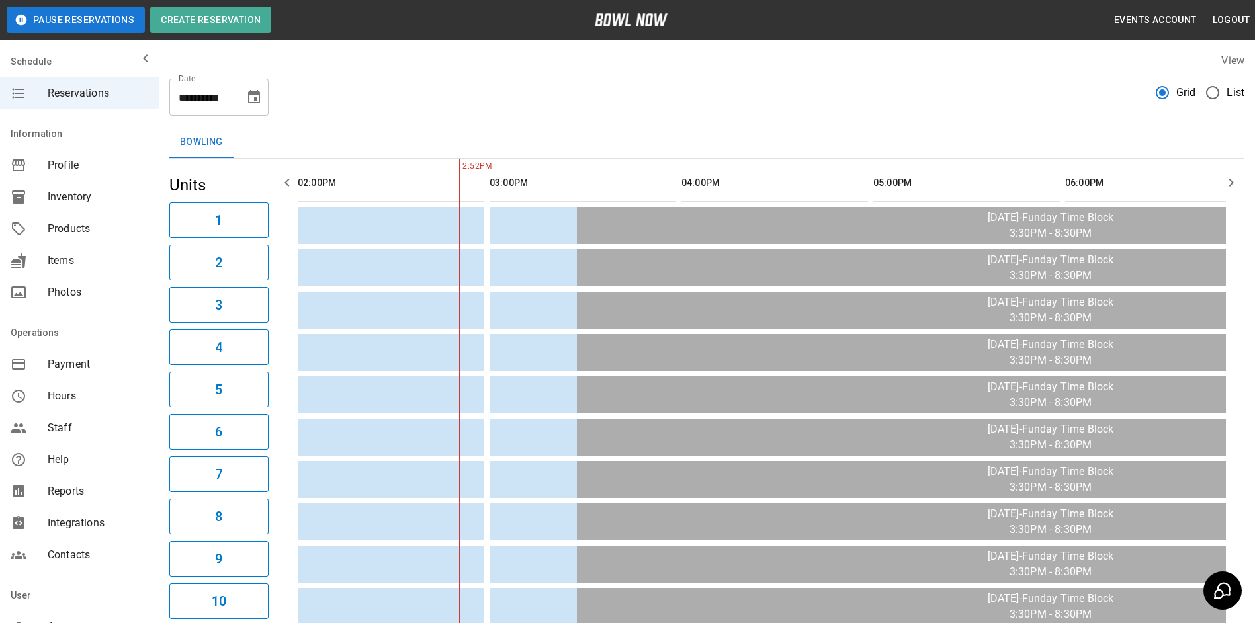
click at [288, 177] on icon "button" at bounding box center [287, 183] width 16 height 16
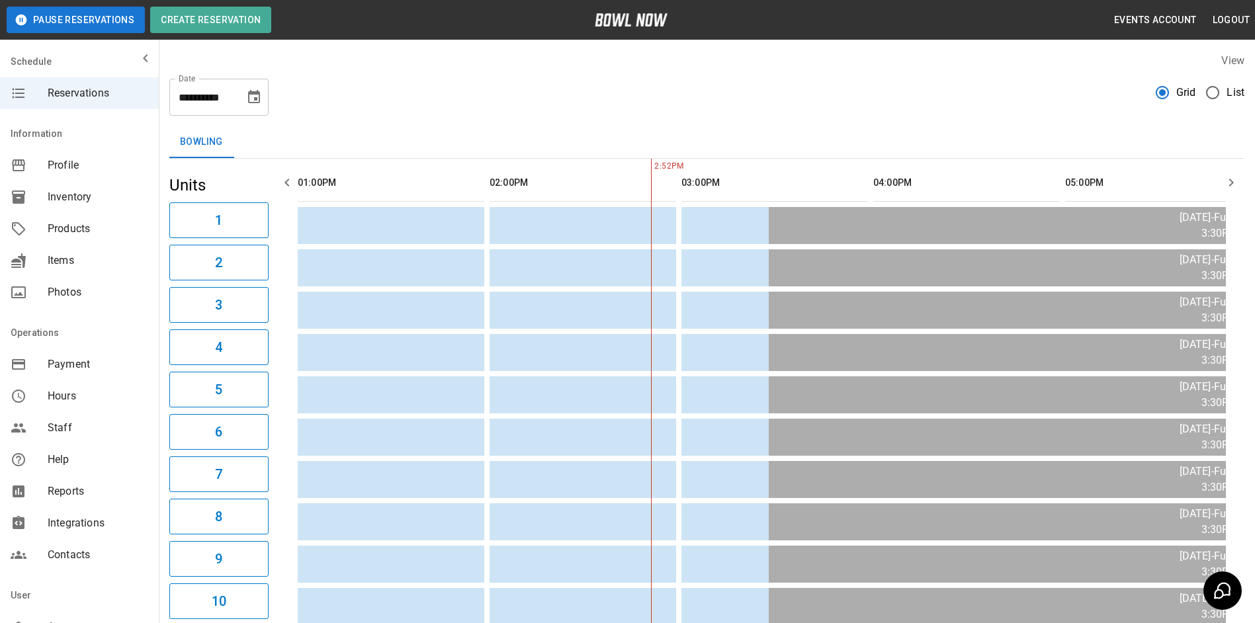
click at [288, 177] on icon "button" at bounding box center [287, 183] width 16 height 16
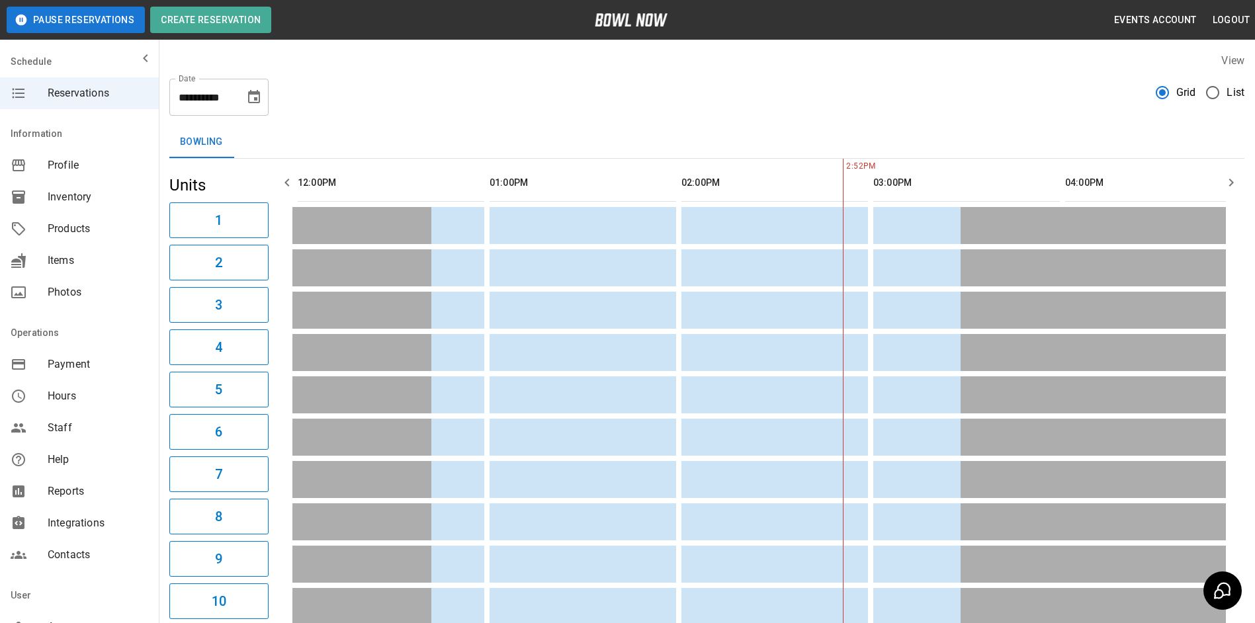
click at [288, 177] on icon "button" at bounding box center [287, 183] width 16 height 16
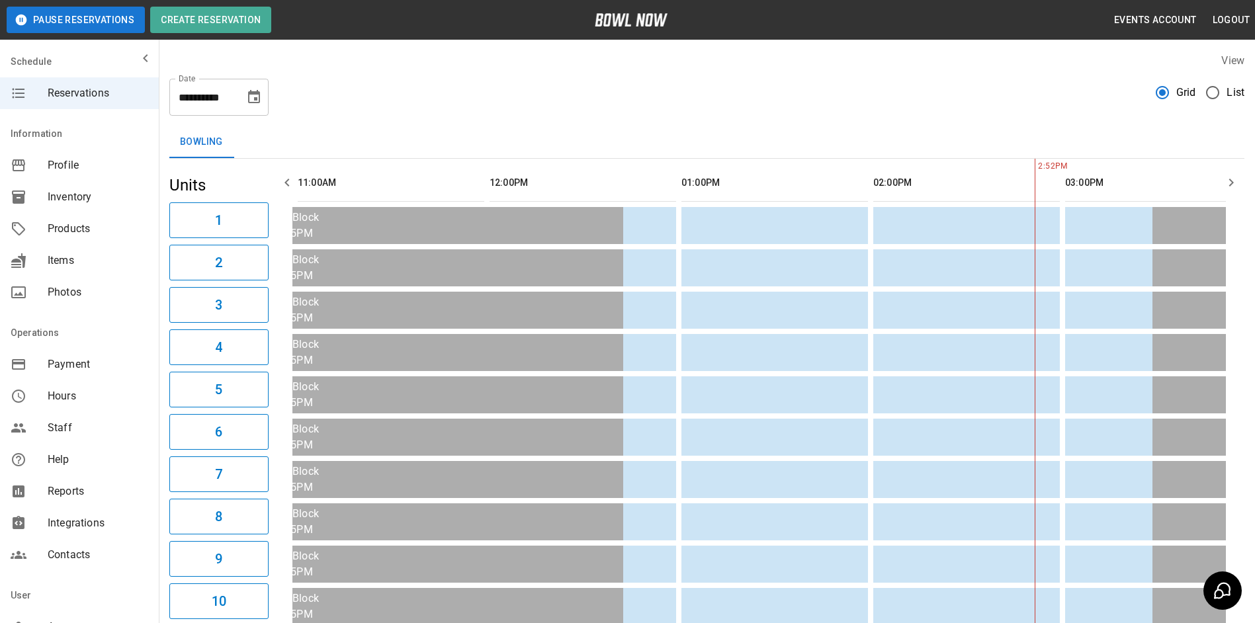
click at [288, 177] on icon "button" at bounding box center [287, 183] width 16 height 16
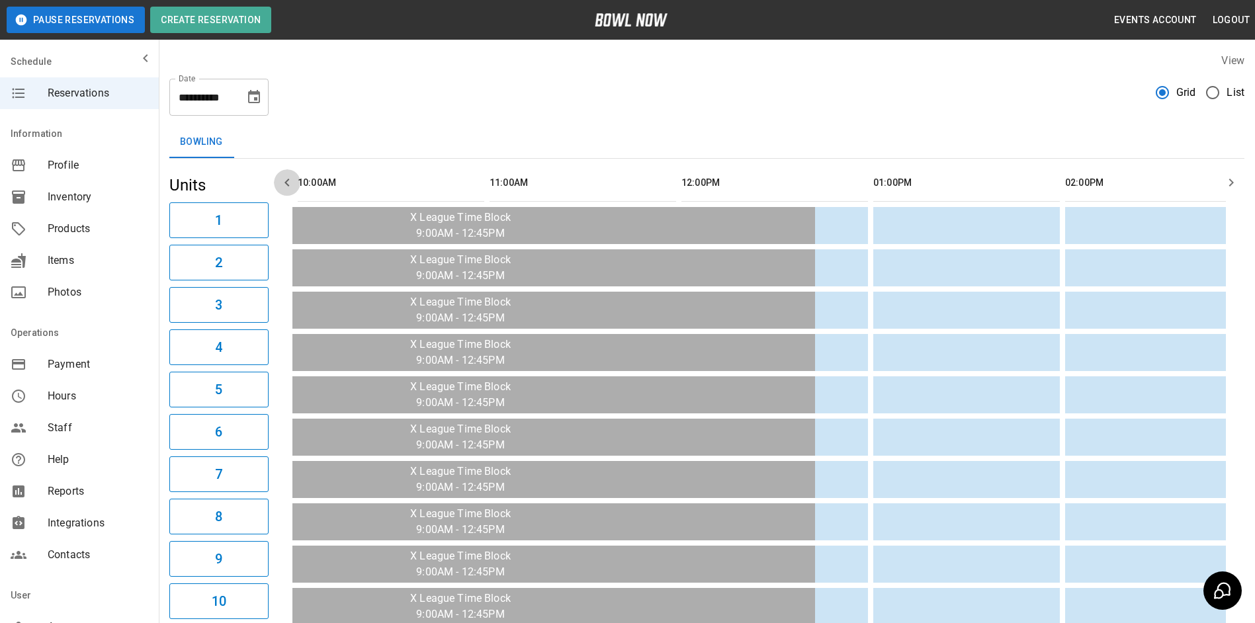
click at [288, 177] on icon "button" at bounding box center [287, 183] width 16 height 16
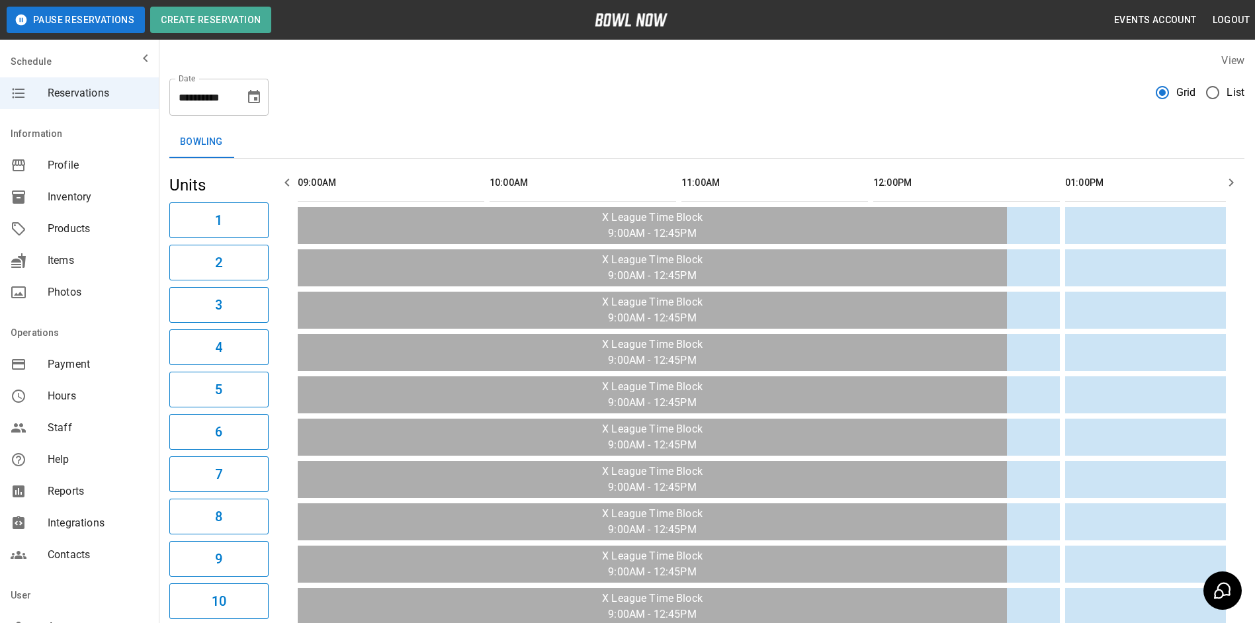
click at [288, 177] on icon "button" at bounding box center [287, 183] width 16 height 16
click at [284, 181] on icon "button" at bounding box center [287, 183] width 16 height 16
click at [253, 97] on icon "Choose date, selected date is Oct 12, 2025" at bounding box center [254, 97] width 16 height 16
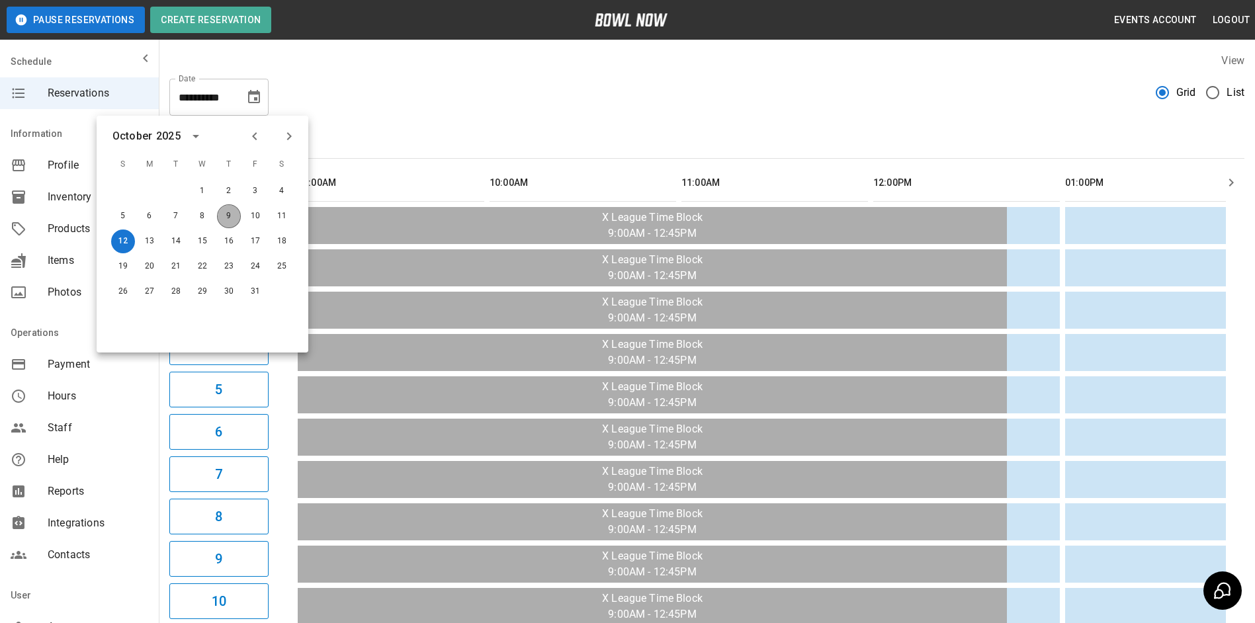
click at [230, 216] on button "9" at bounding box center [229, 216] width 24 height 24
type input "**********"
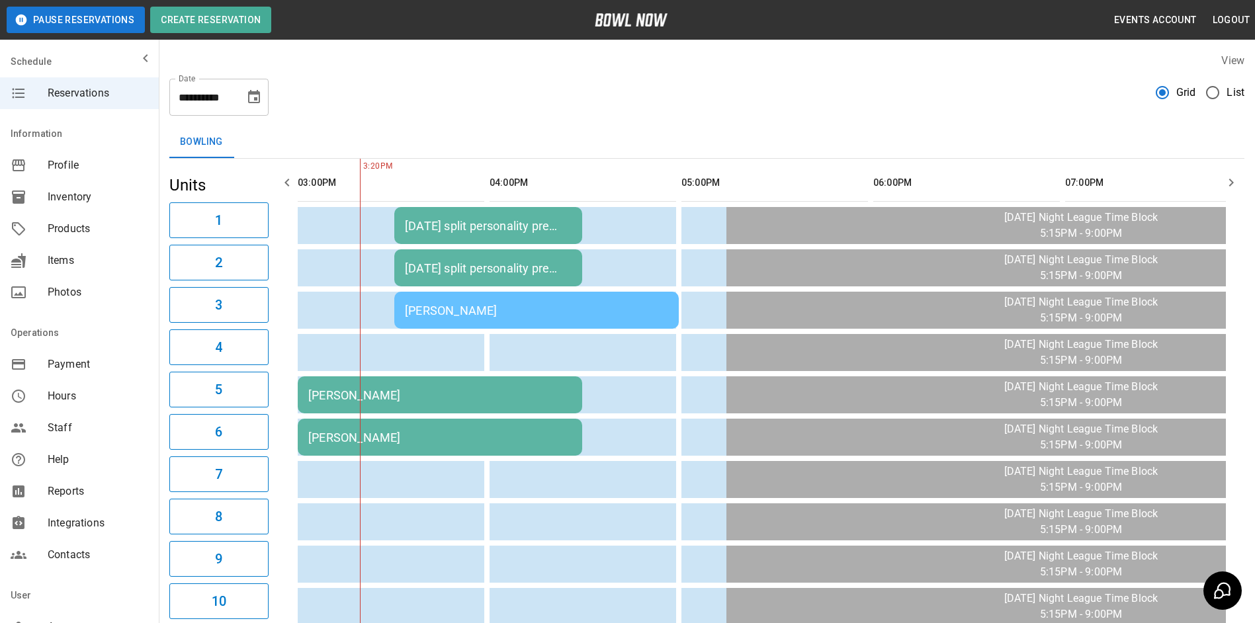
click at [455, 306] on div "[PERSON_NAME]" at bounding box center [536, 311] width 263 height 14
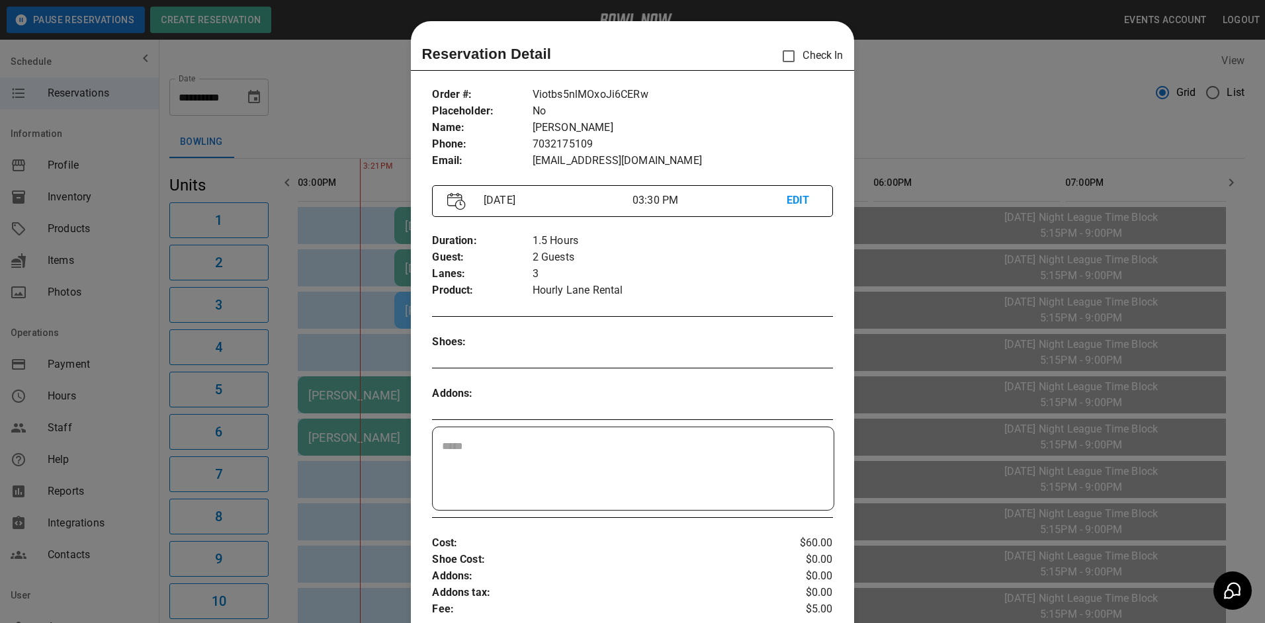
scroll to position [21, 0]
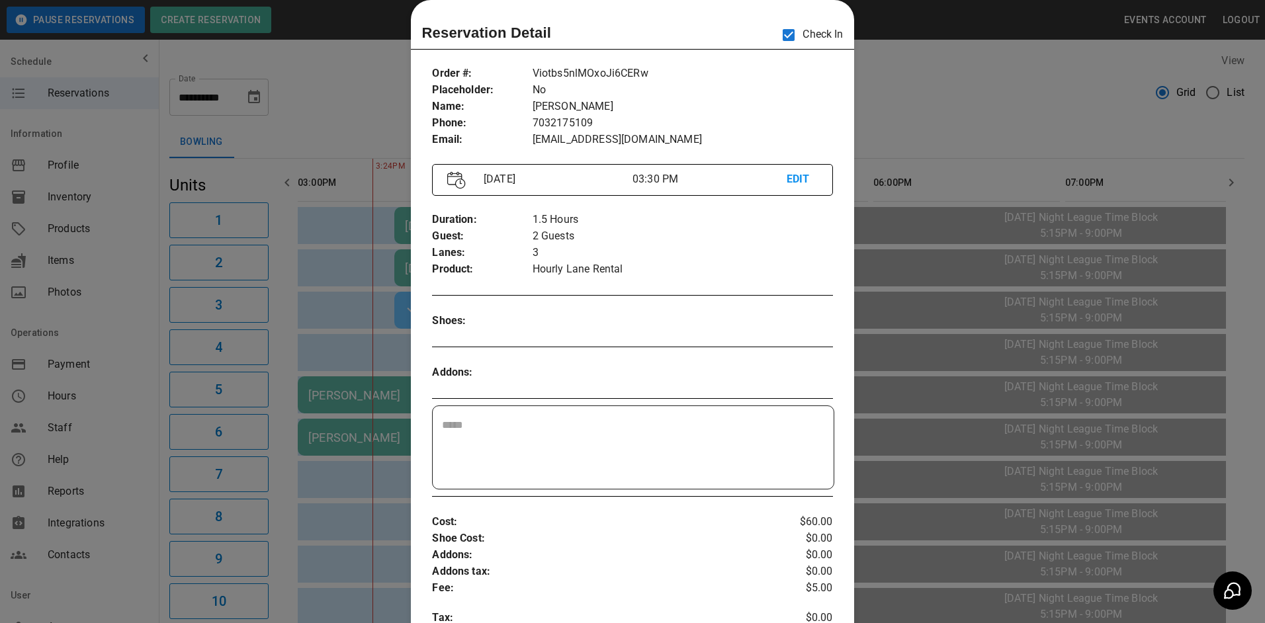
click at [923, 84] on div at bounding box center [632, 311] width 1265 height 623
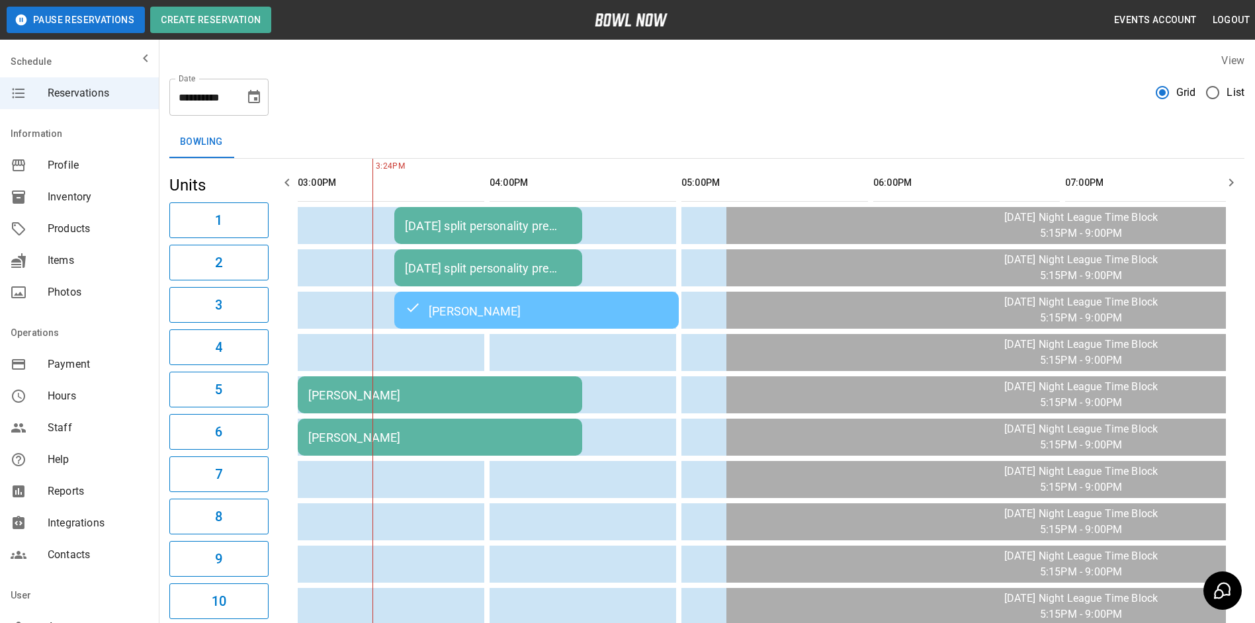
click at [397, 397] on div "[PERSON_NAME]" at bounding box center [439, 395] width 263 height 14
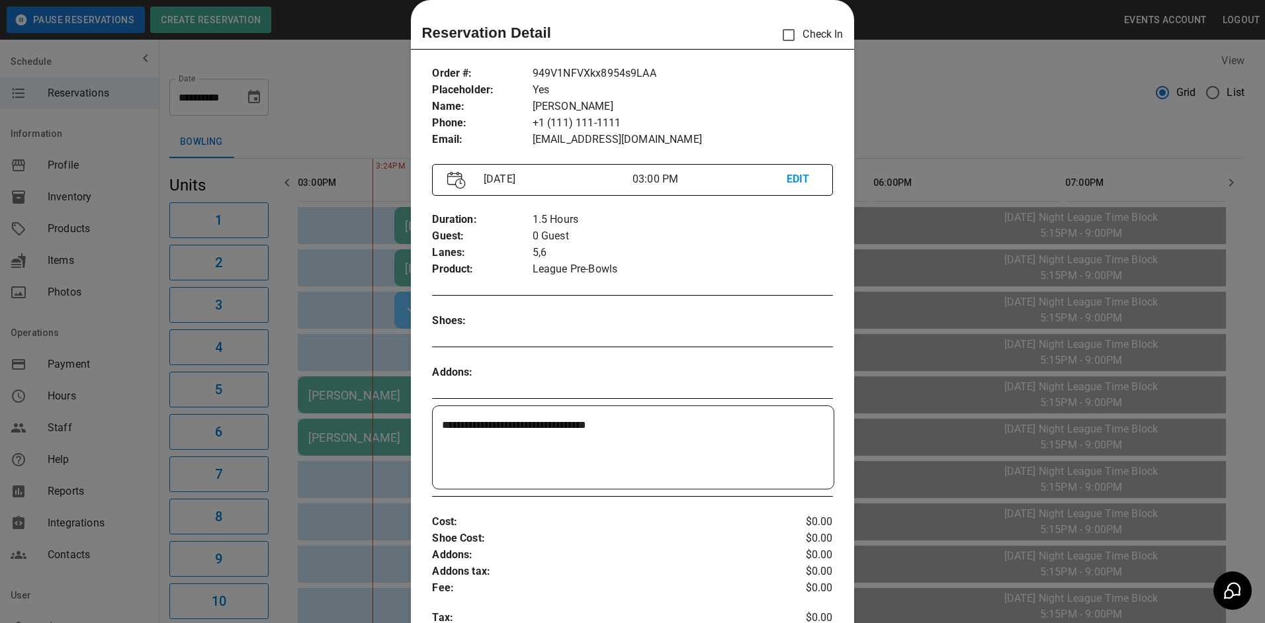
click at [974, 105] on div at bounding box center [632, 311] width 1265 height 623
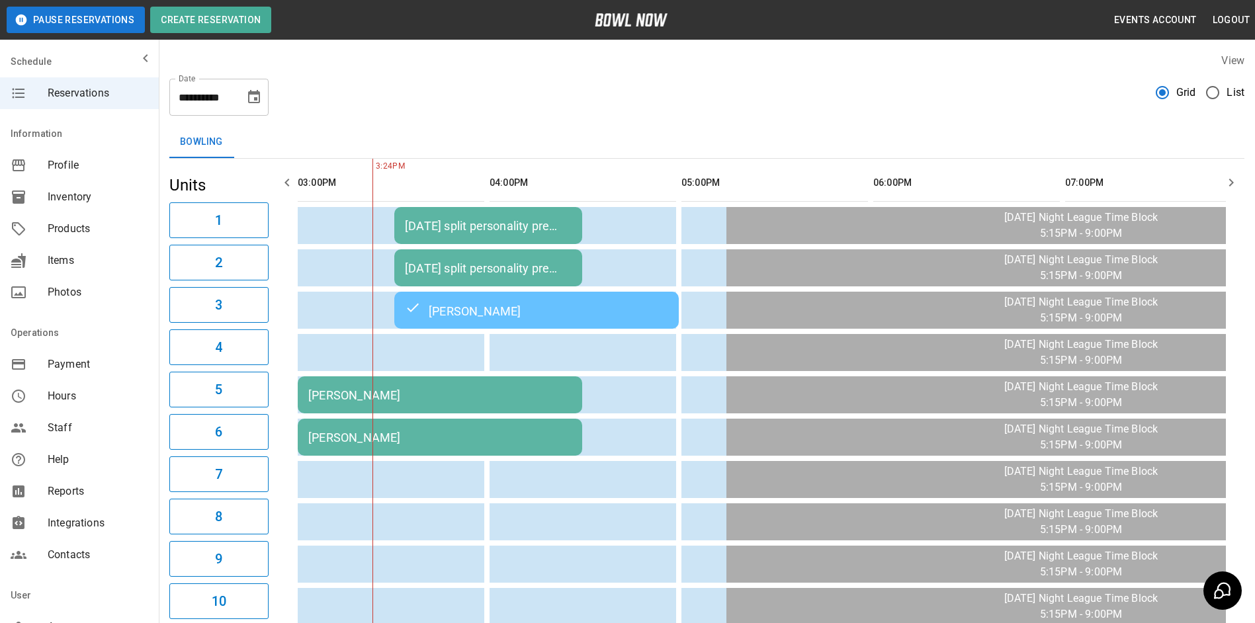
click at [433, 226] on div "[DATE] split personality pre bowl" at bounding box center [488, 226] width 167 height 14
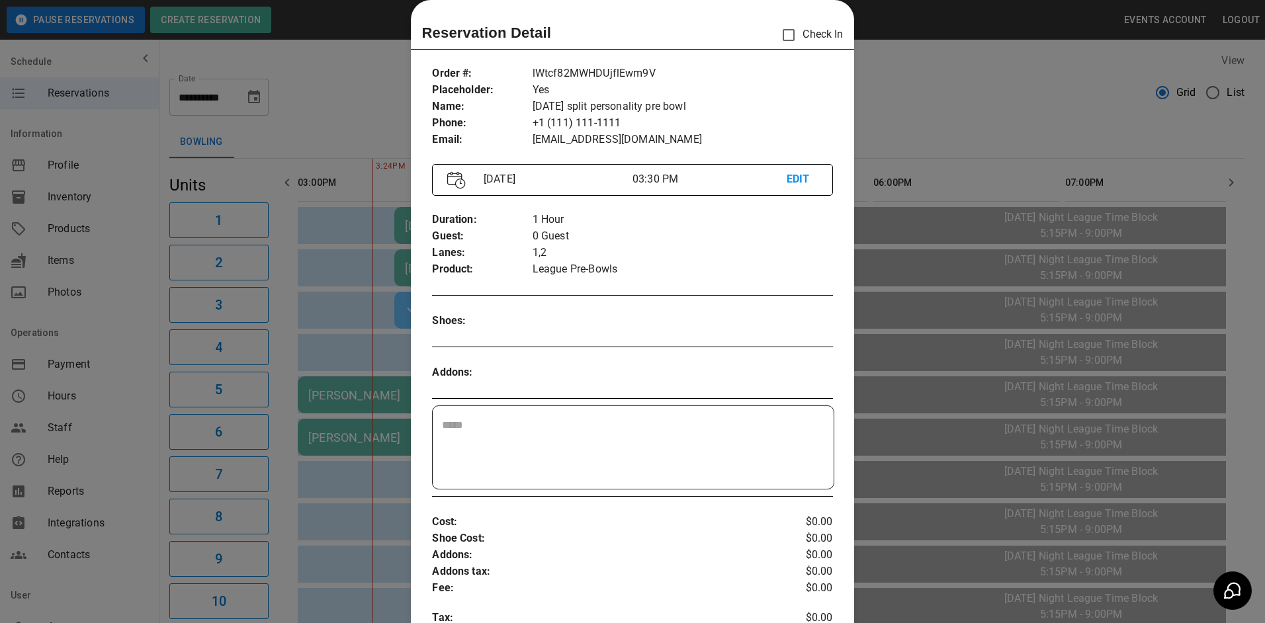
click at [950, 121] on div at bounding box center [632, 311] width 1265 height 623
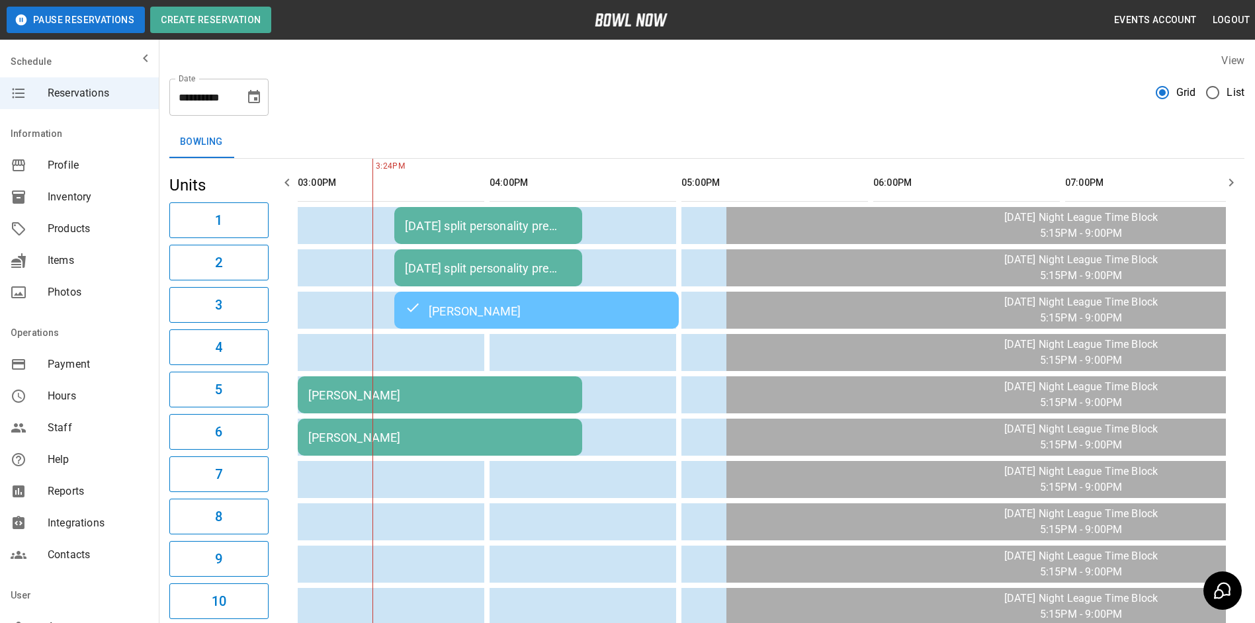
click at [464, 219] on td "[DATE] split personality pre bowl" at bounding box center [488, 225] width 188 height 37
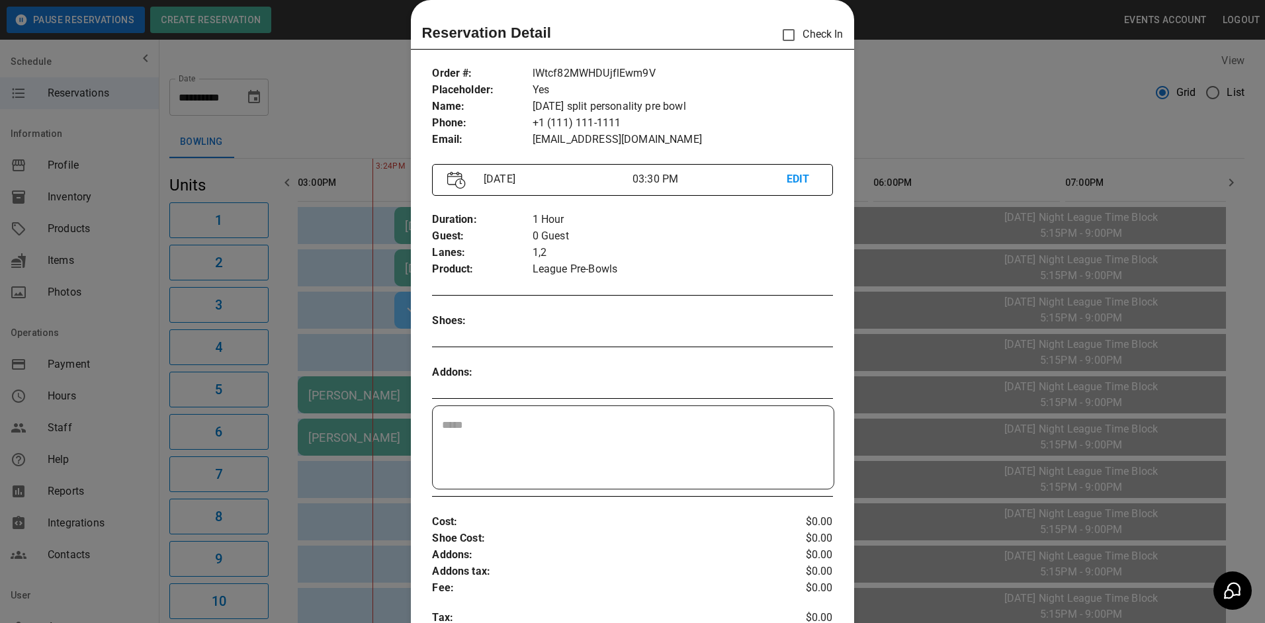
click at [924, 87] on div at bounding box center [632, 311] width 1265 height 623
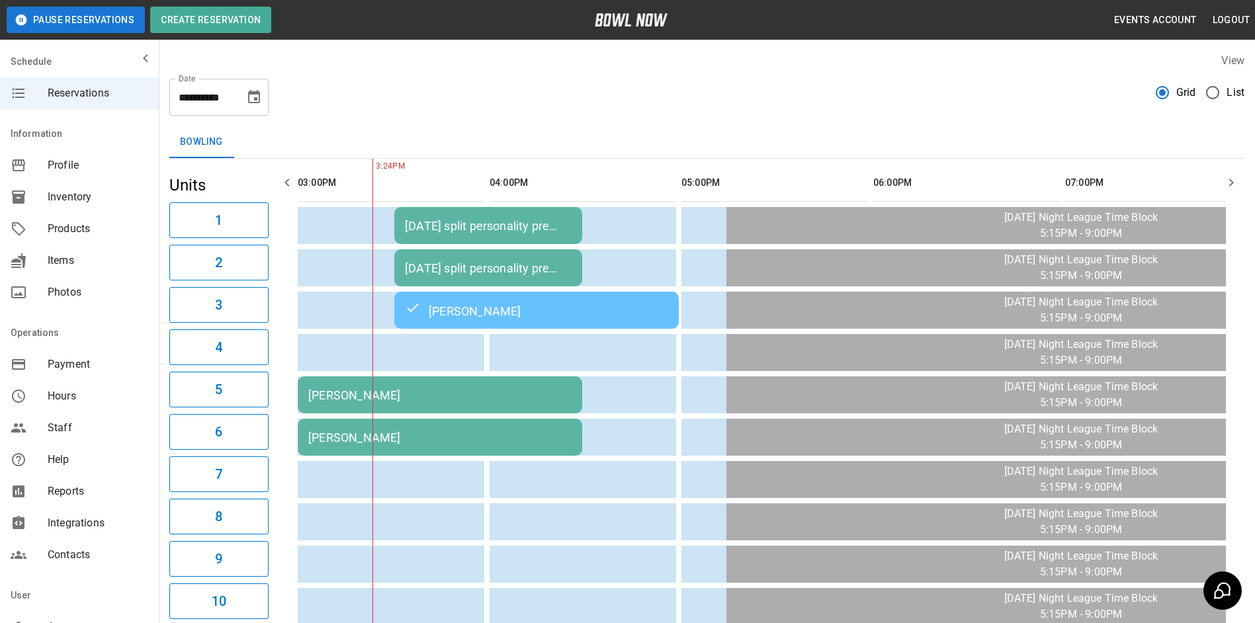
click at [483, 266] on div "[DATE] split personality pre bowl" at bounding box center [488, 268] width 167 height 14
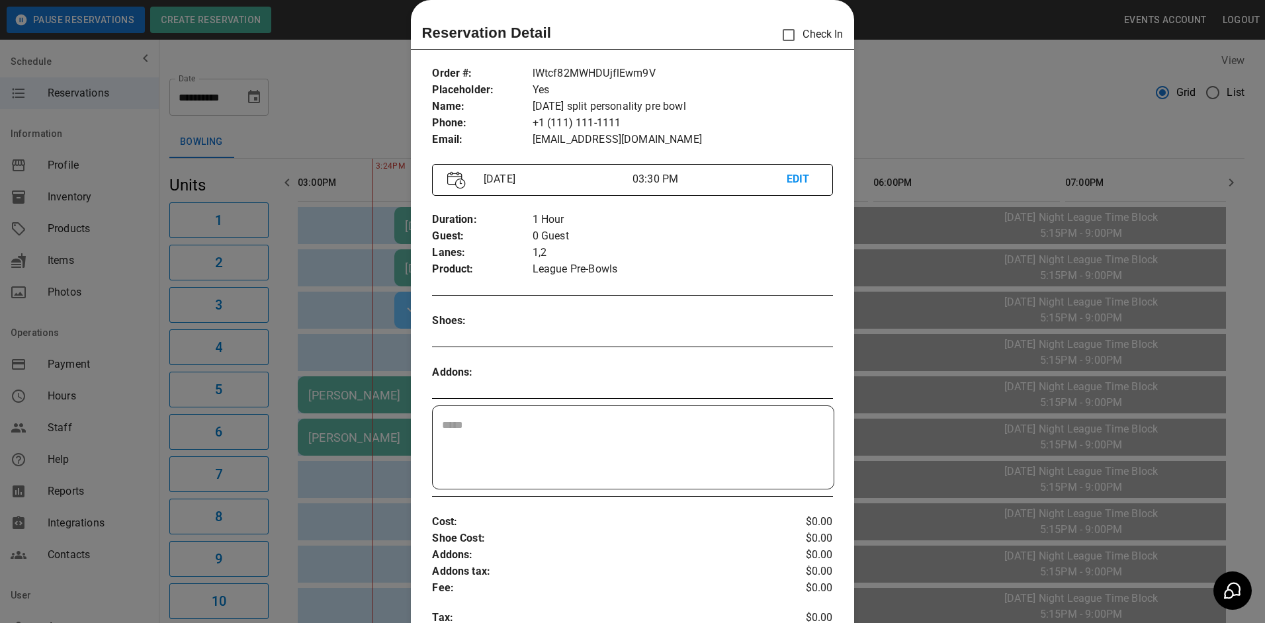
click at [928, 87] on div at bounding box center [632, 311] width 1265 height 623
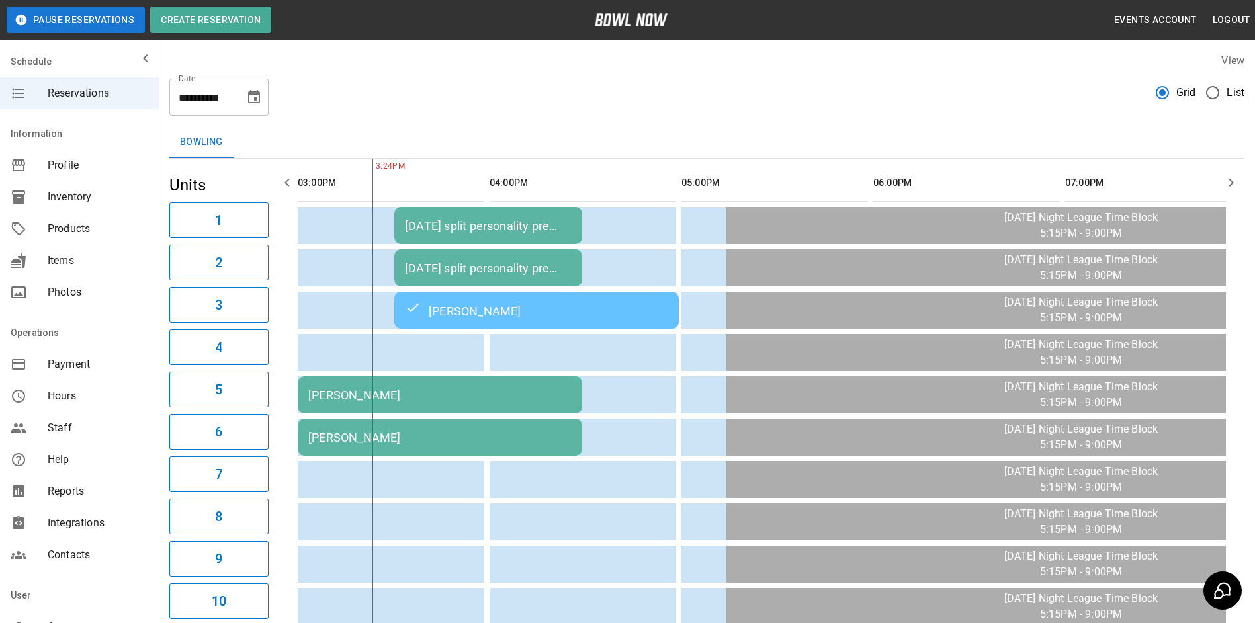
click at [460, 226] on div "[DATE] split personality pre bowl" at bounding box center [488, 226] width 167 height 14
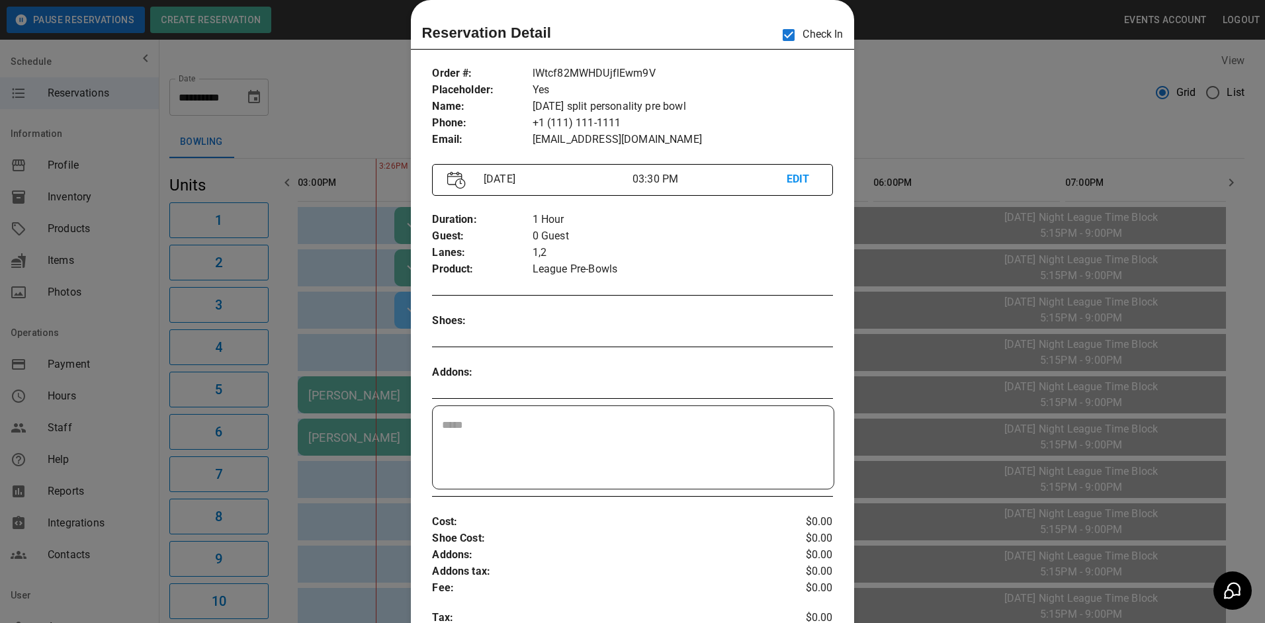
click at [939, 73] on div at bounding box center [632, 311] width 1265 height 623
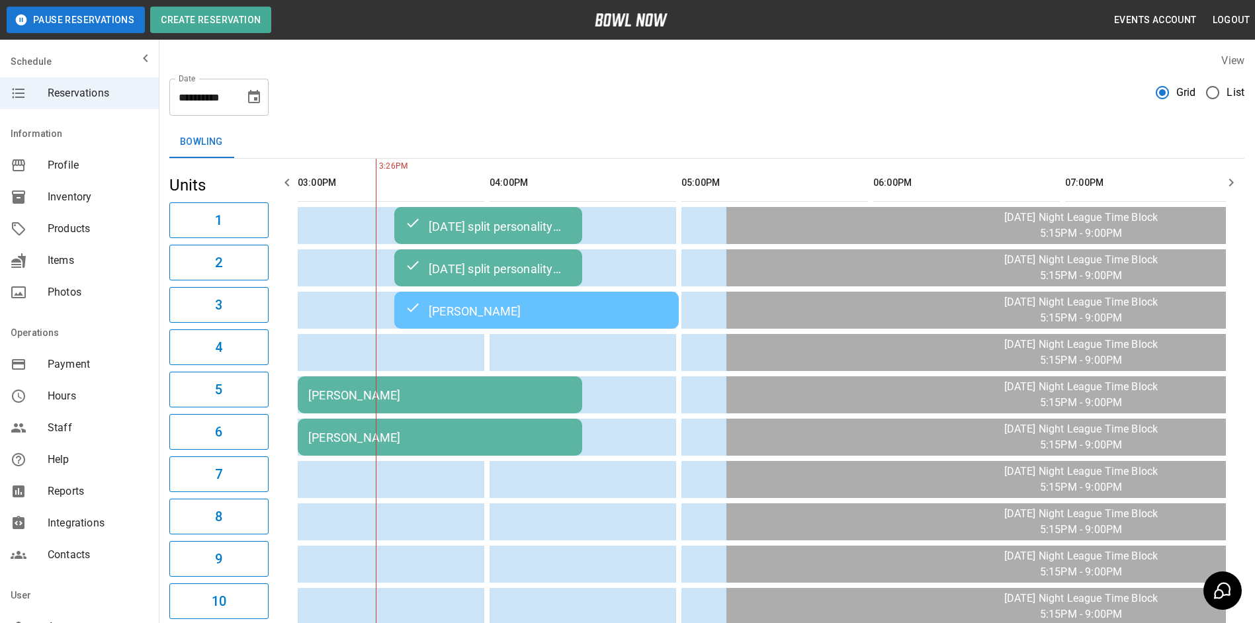
click at [382, 396] on div "[PERSON_NAME]" at bounding box center [439, 395] width 263 height 14
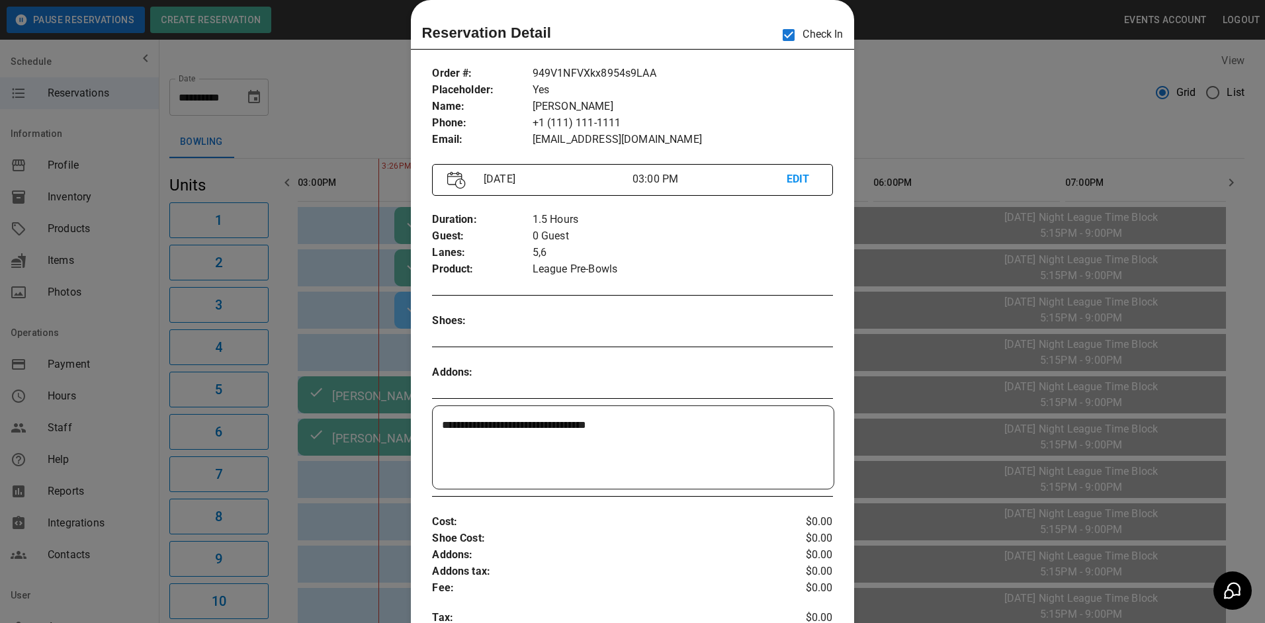
click at [918, 81] on div at bounding box center [632, 311] width 1265 height 623
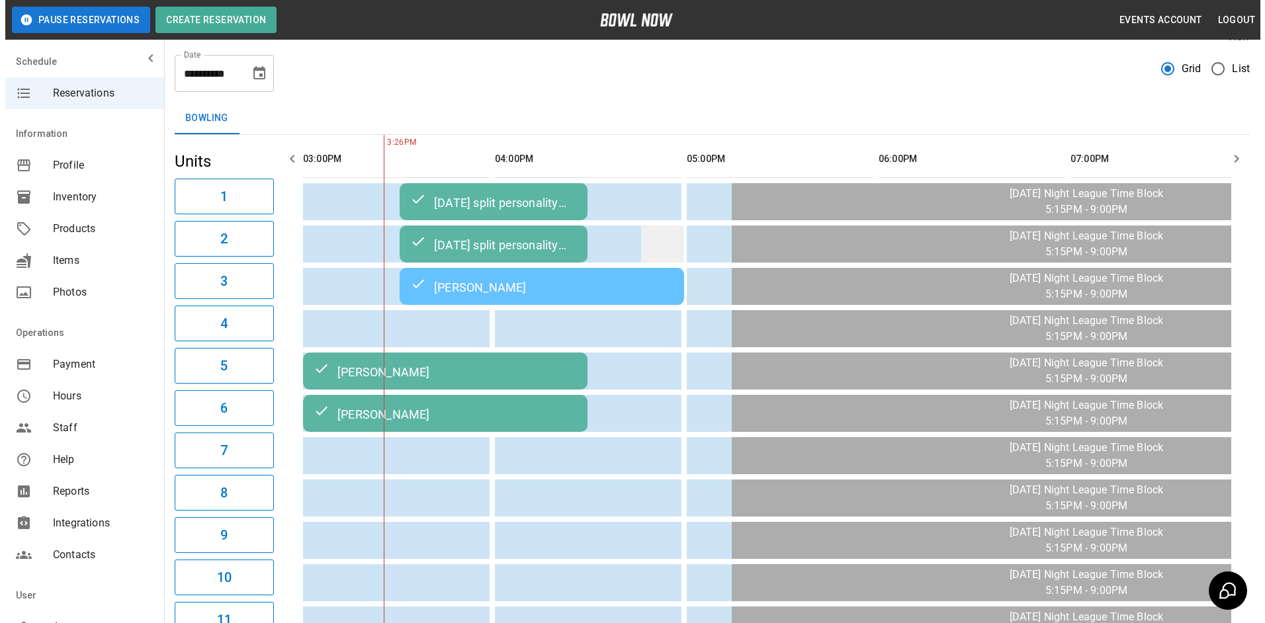
scroll to position [0, 0]
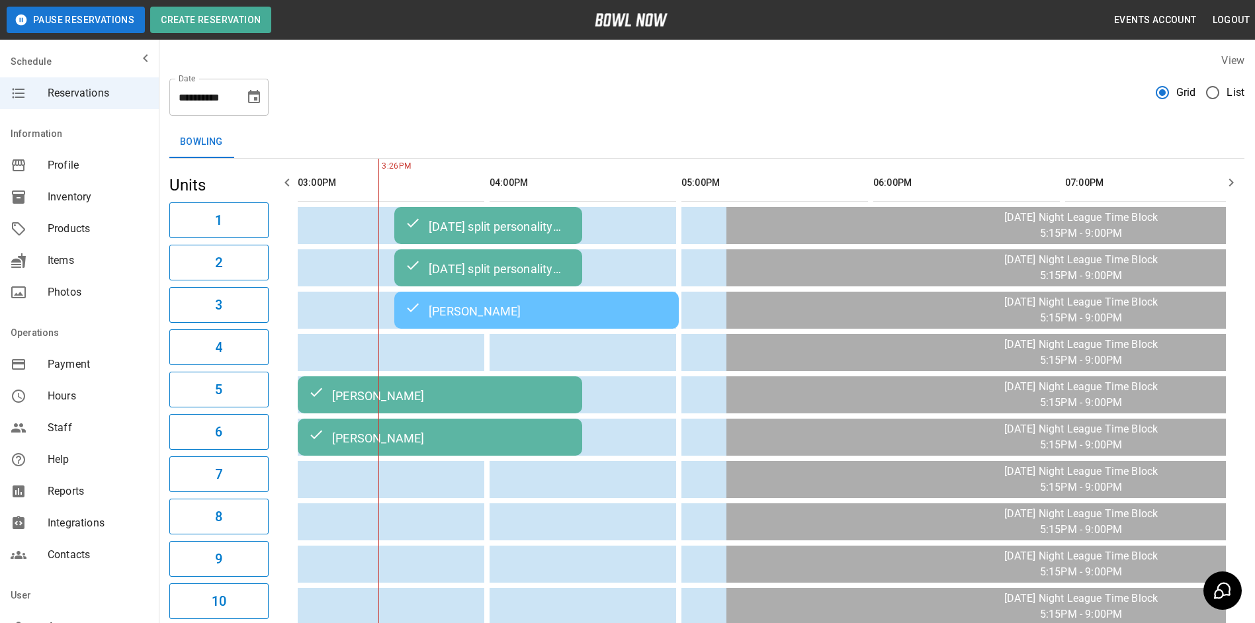
click at [513, 310] on div "[PERSON_NAME]" at bounding box center [536, 310] width 263 height 16
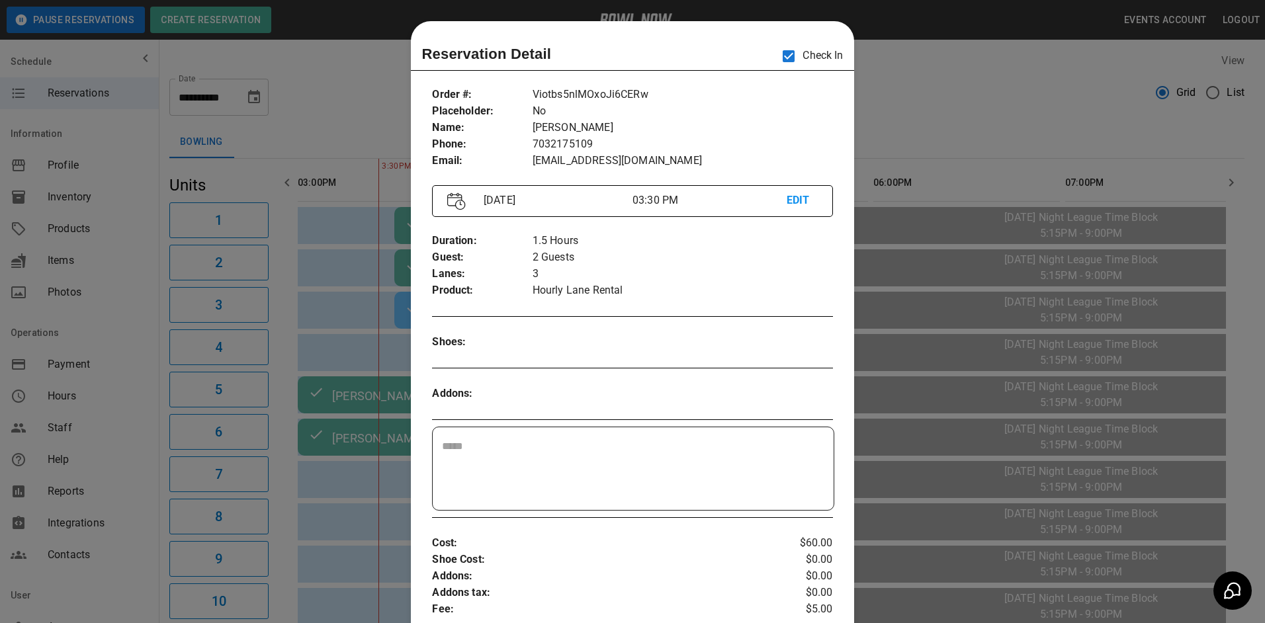
scroll to position [21, 0]
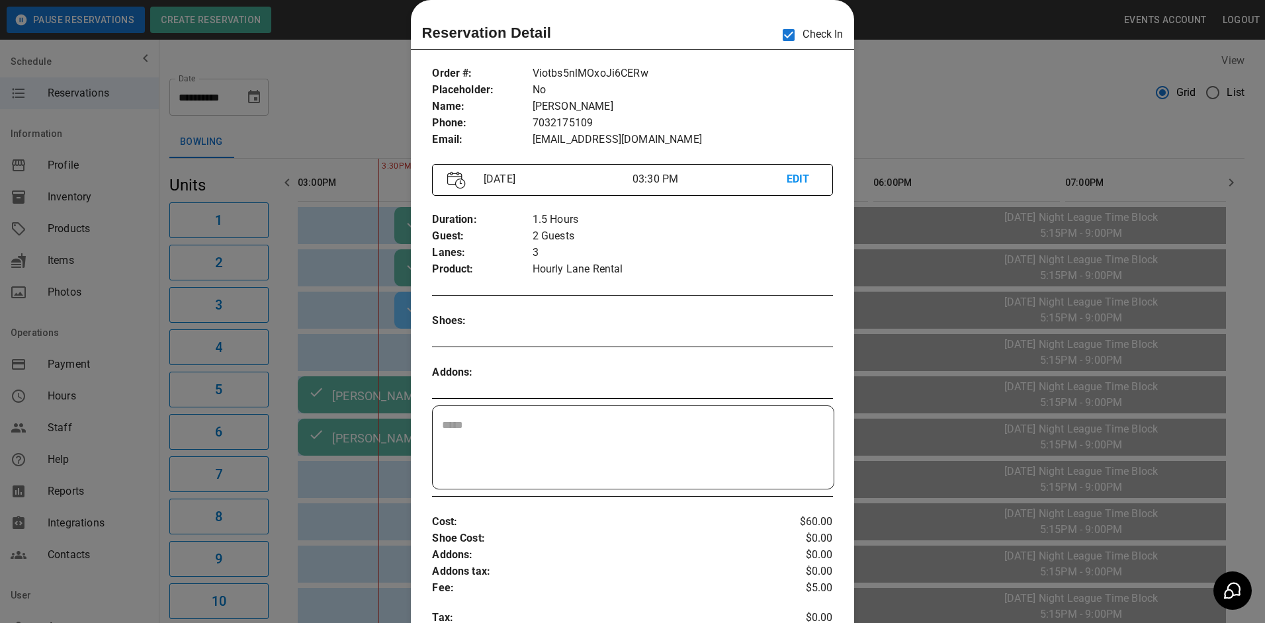
click at [914, 102] on div at bounding box center [632, 311] width 1265 height 623
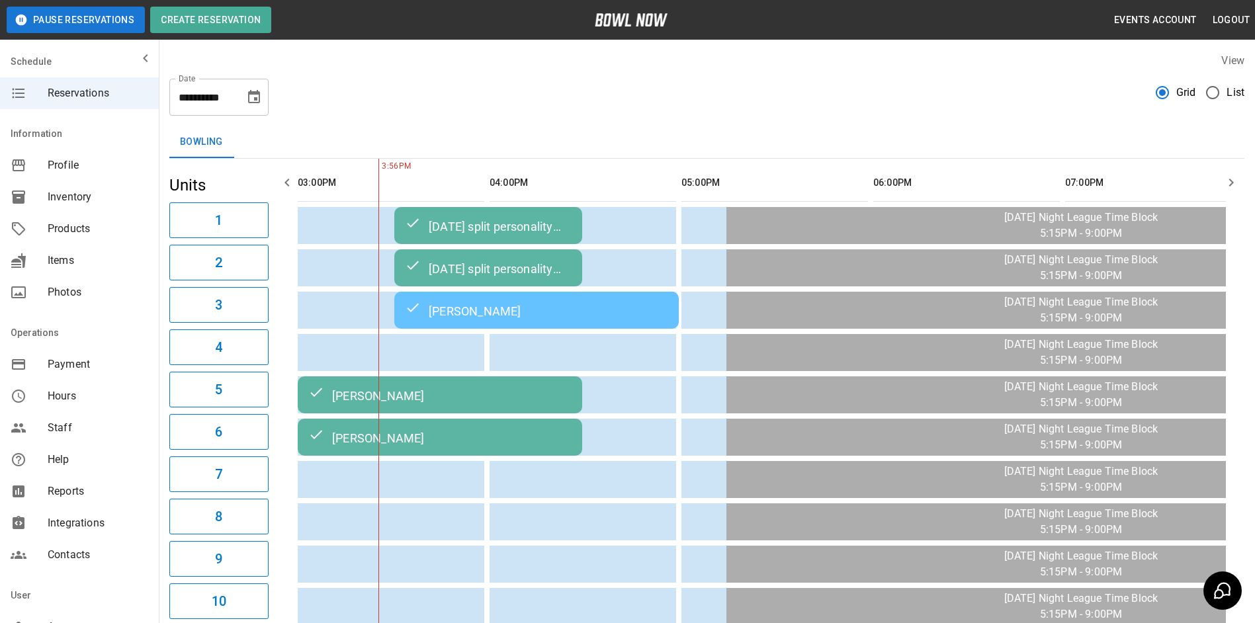
click at [503, 318] on div "[PERSON_NAME]" at bounding box center [536, 310] width 263 height 16
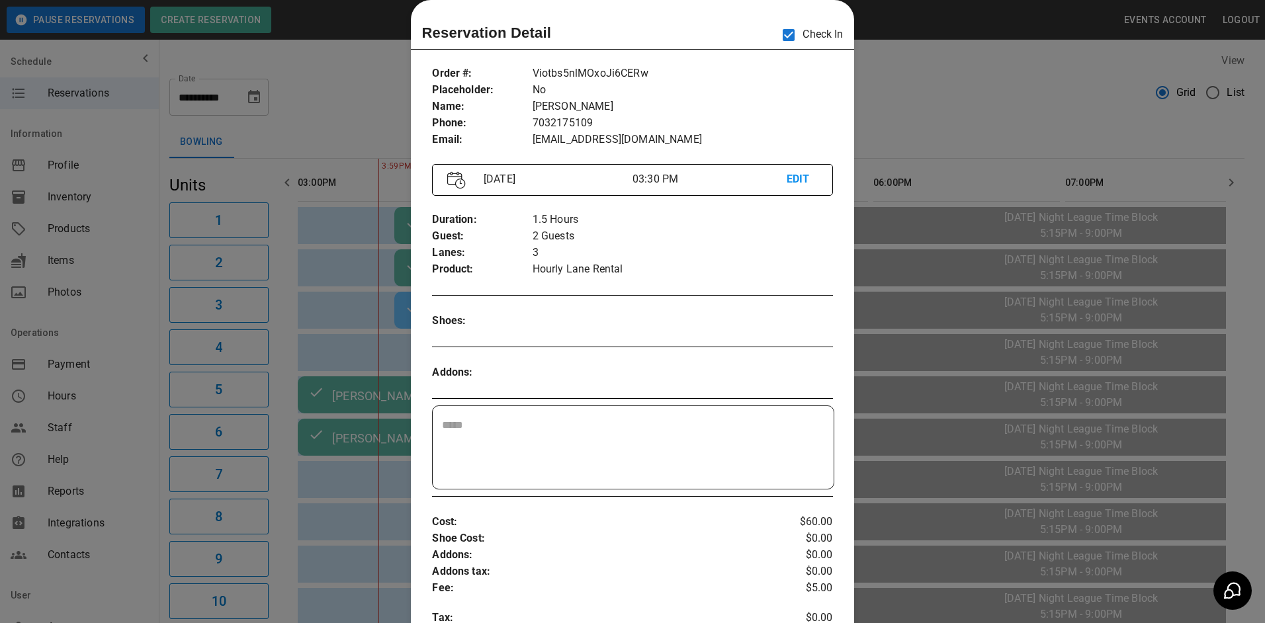
click at [377, 98] on div at bounding box center [632, 311] width 1265 height 623
